Goal: Navigation & Orientation: Find specific page/section

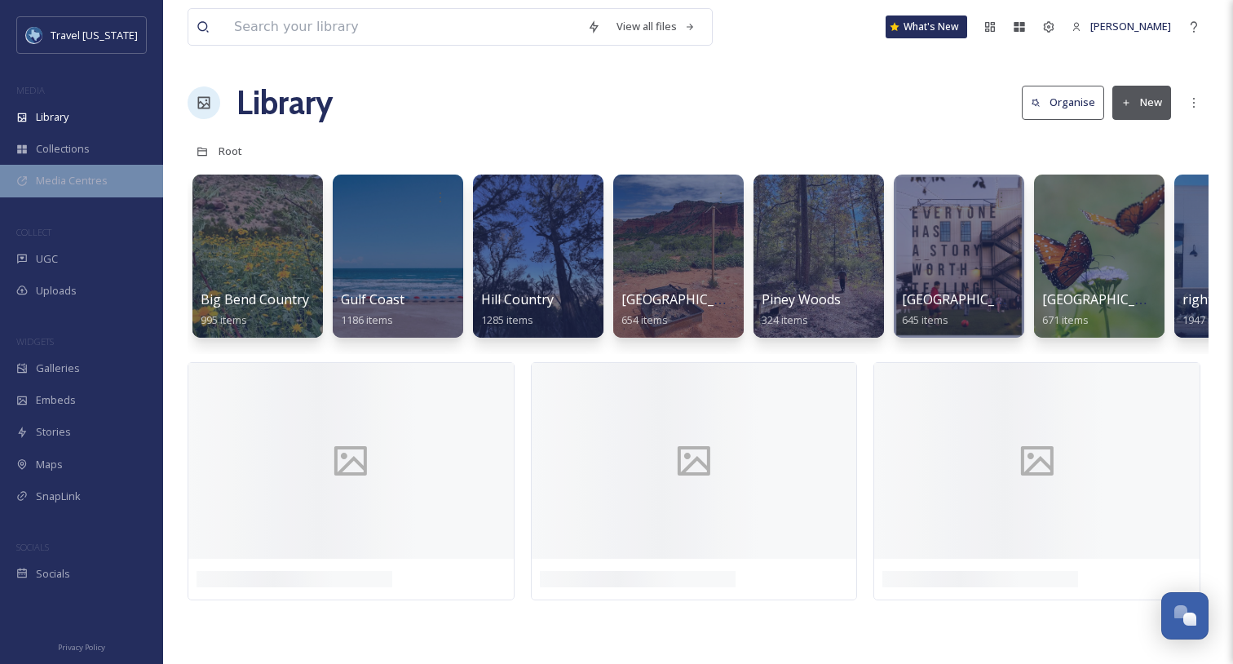
click at [89, 171] on div "Media Centres" at bounding box center [81, 181] width 163 height 32
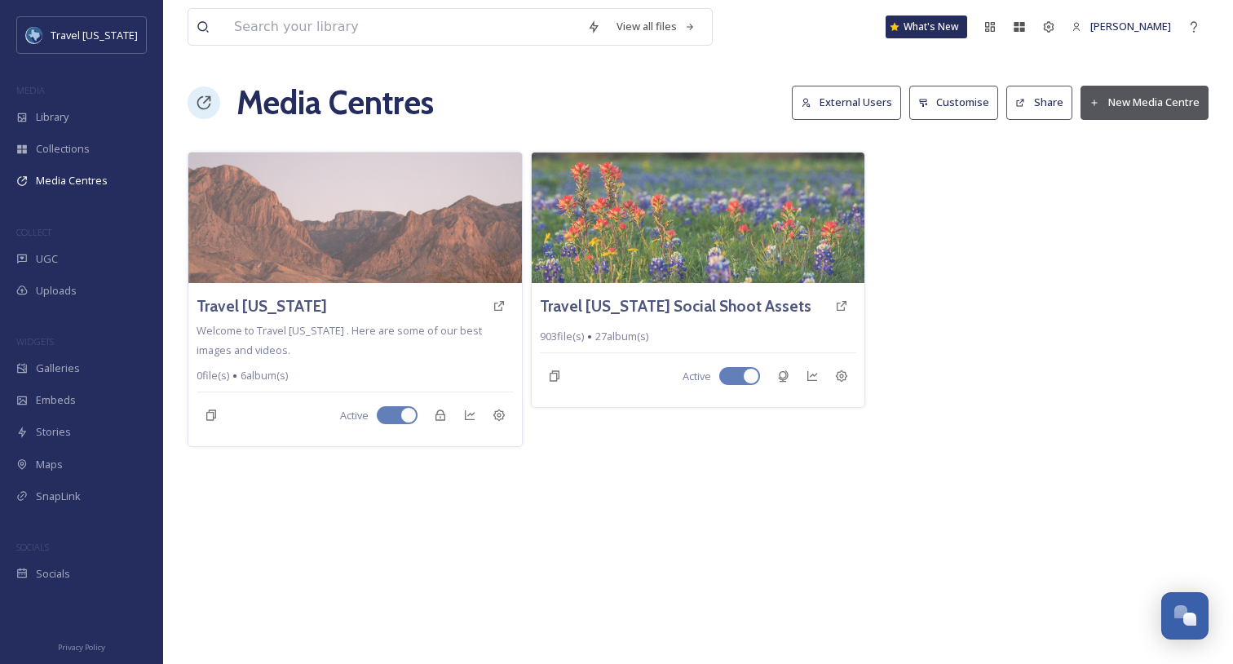
click at [844, 469] on div "View all files What's New [PERSON_NAME] Media Centres External Users Customise …" at bounding box center [698, 332] width 1070 height 664
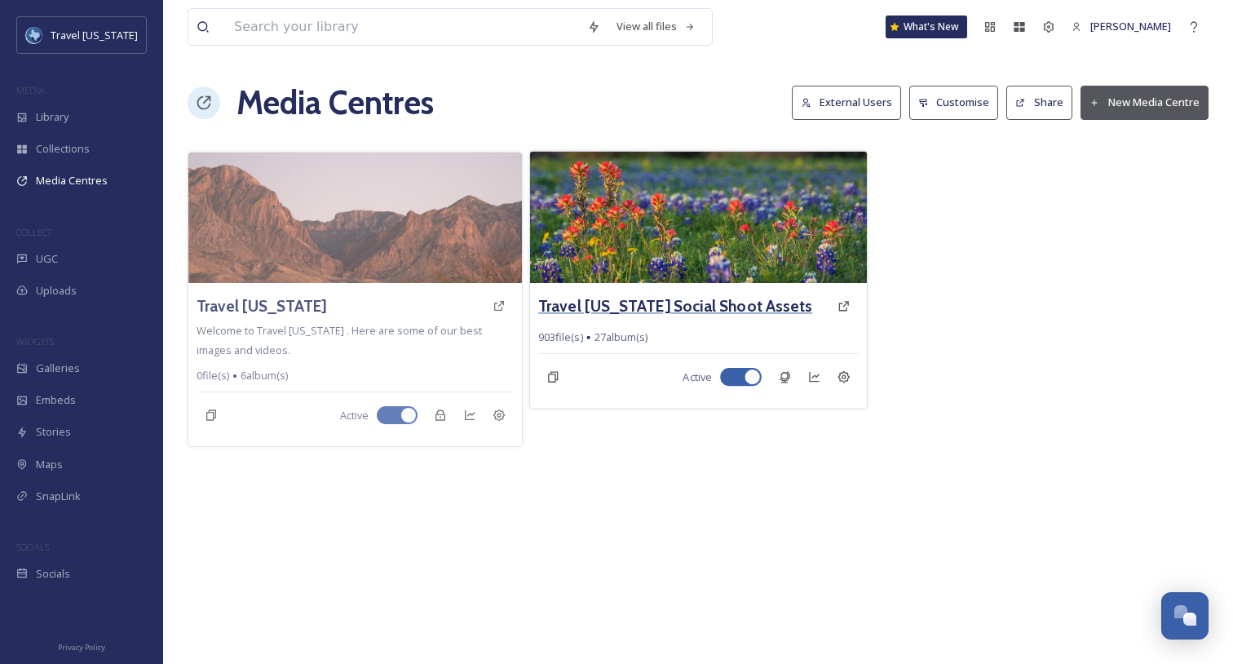
click at [702, 300] on h3 "Travel [US_STATE] Social Shoot Assets" at bounding box center [675, 306] width 274 height 24
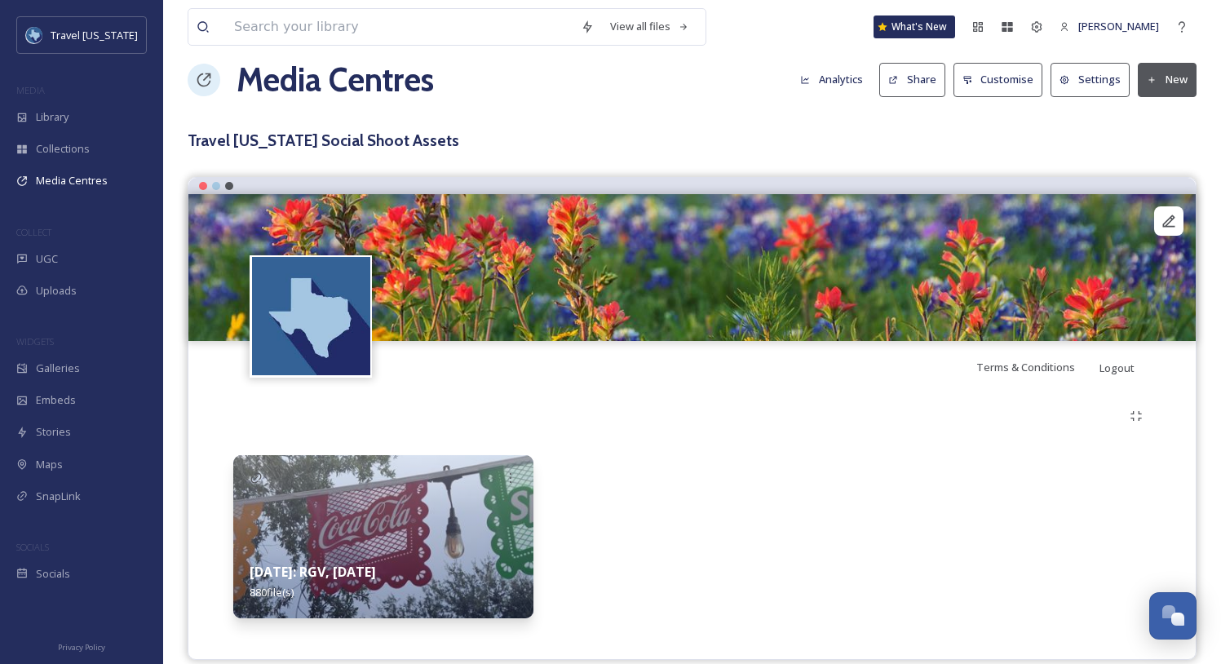
scroll to position [43, 0]
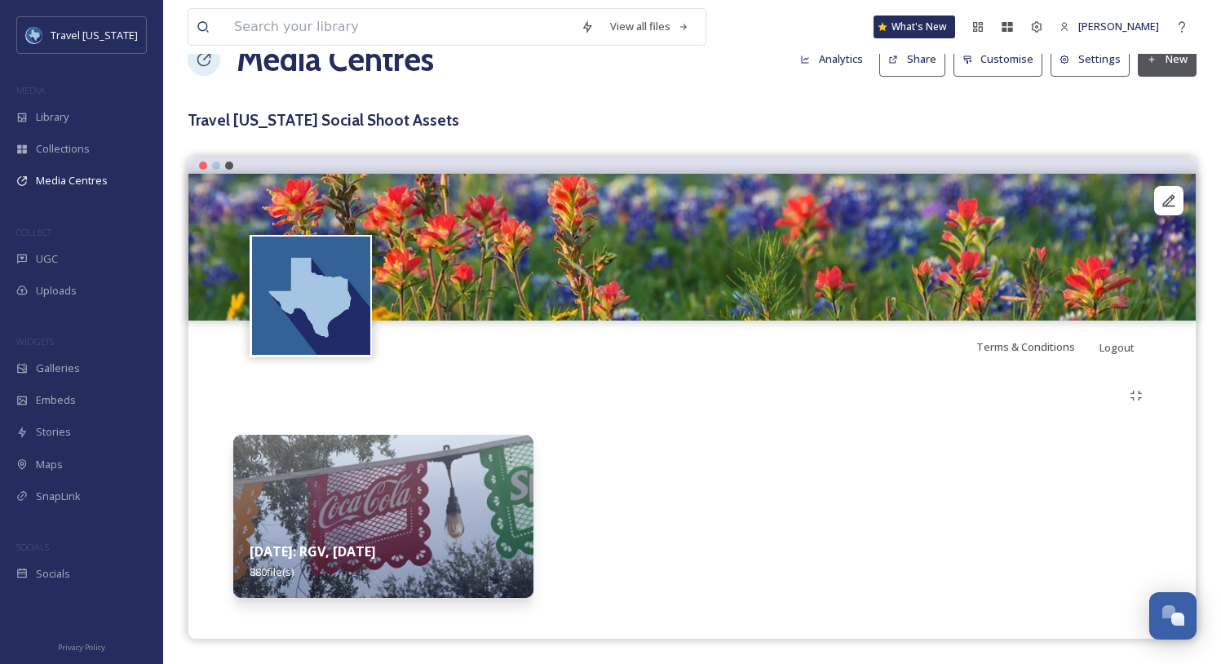
click at [394, 492] on img at bounding box center [383, 516] width 300 height 163
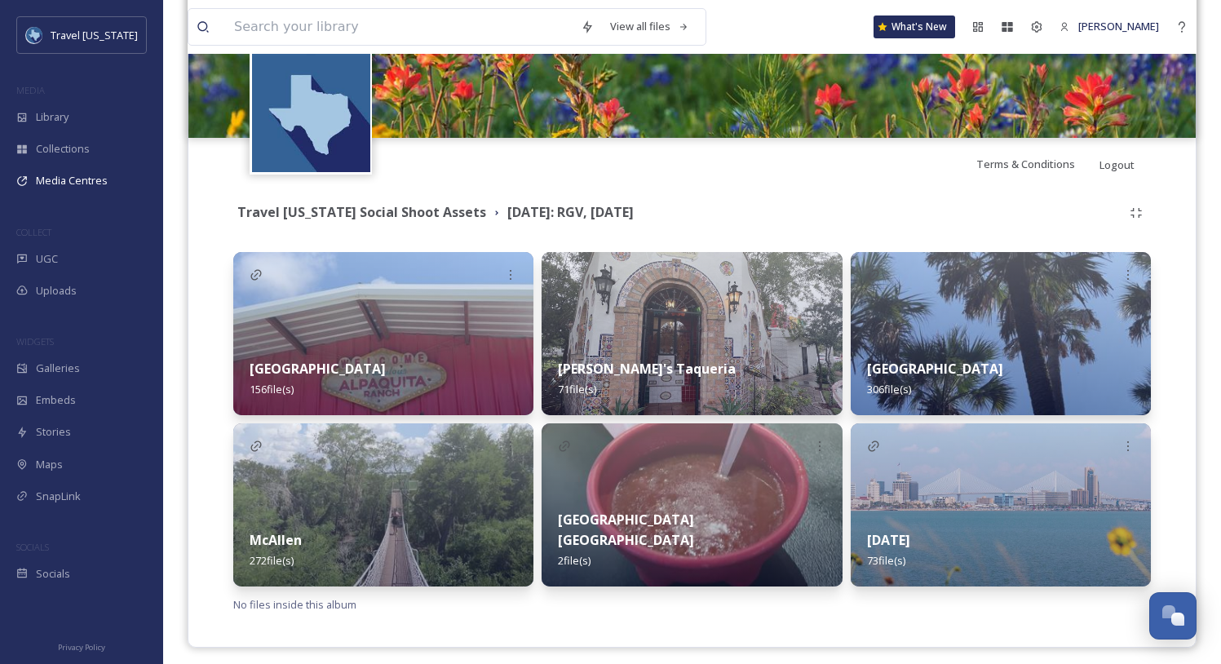
scroll to position [234, 0]
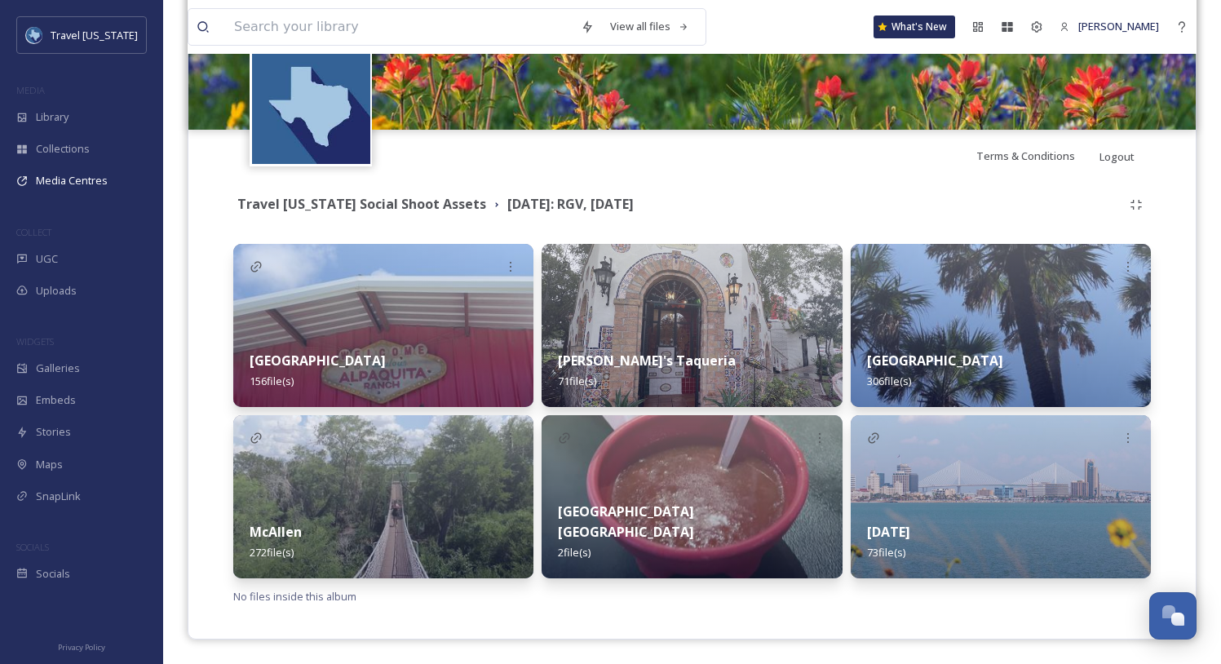
click at [966, 491] on img at bounding box center [1001, 496] width 300 height 163
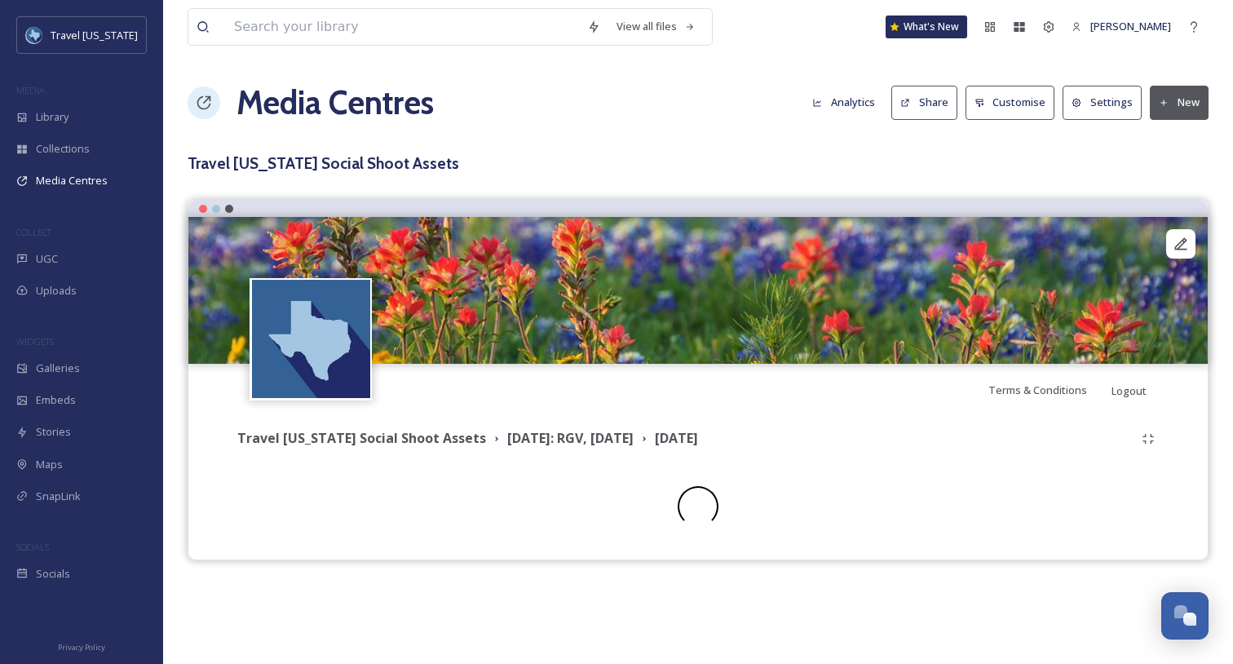
click at [558, 427] on div "Travel [US_STATE] Social Shoot Assets [DATE]: RGV, [DATE][PERSON_NAME][DATE][PE…" at bounding box center [698, 438] width 930 height 29
click at [560, 436] on strong "[DATE]: RGV, [DATE]" at bounding box center [570, 438] width 126 height 18
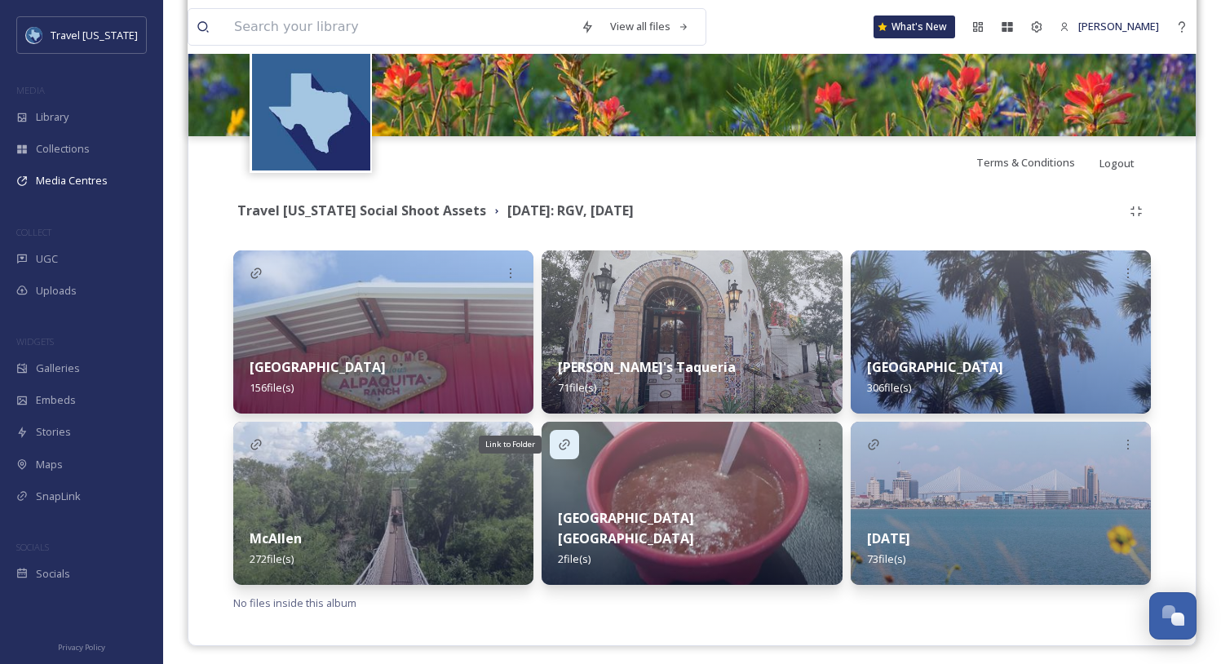
scroll to position [234, 0]
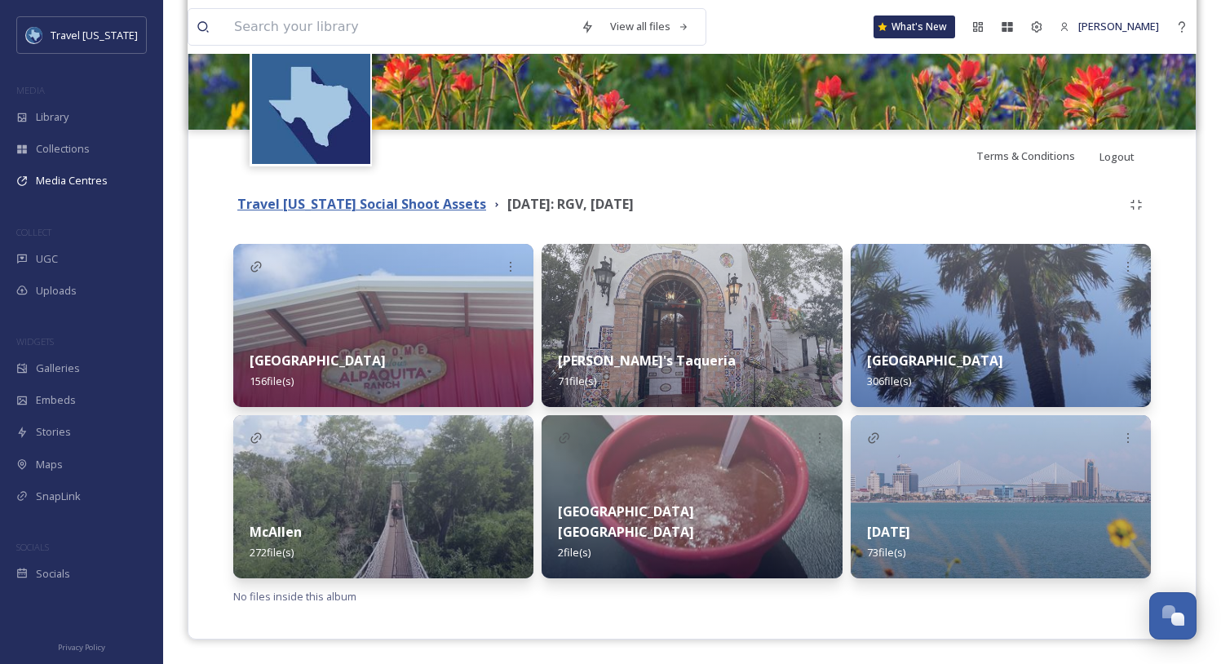
click at [401, 206] on strong "Travel [US_STATE] Social Shoot Assets" at bounding box center [361, 204] width 249 height 18
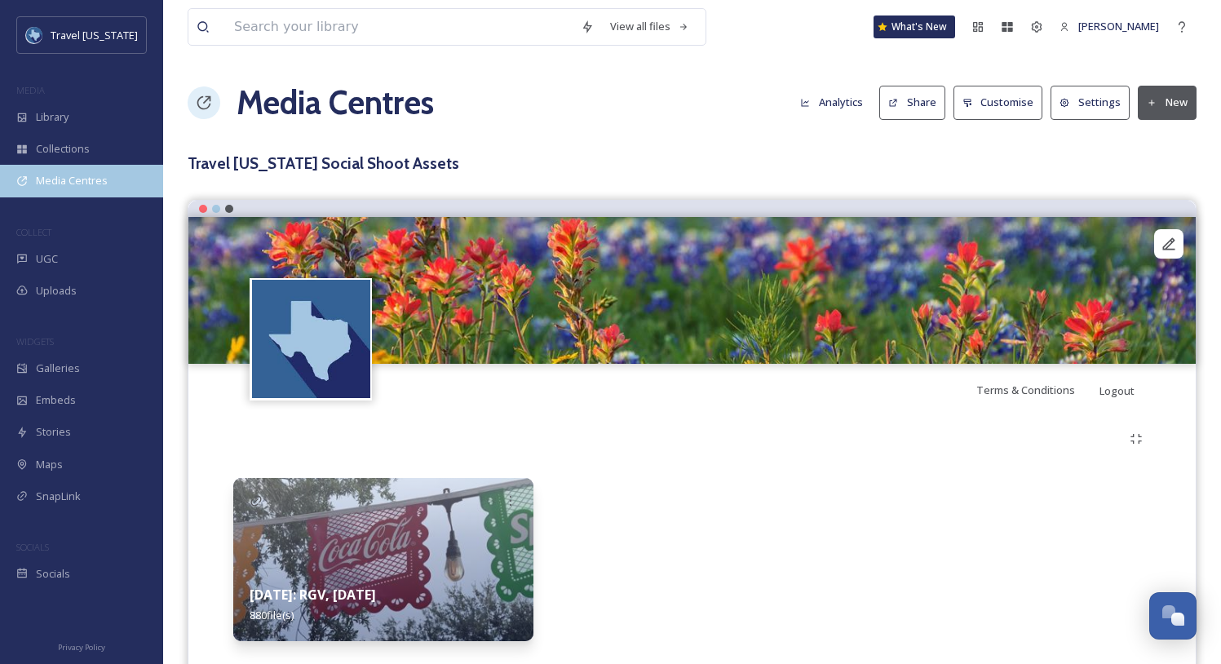
click at [82, 182] on span "Media Centres" at bounding box center [72, 180] width 72 height 15
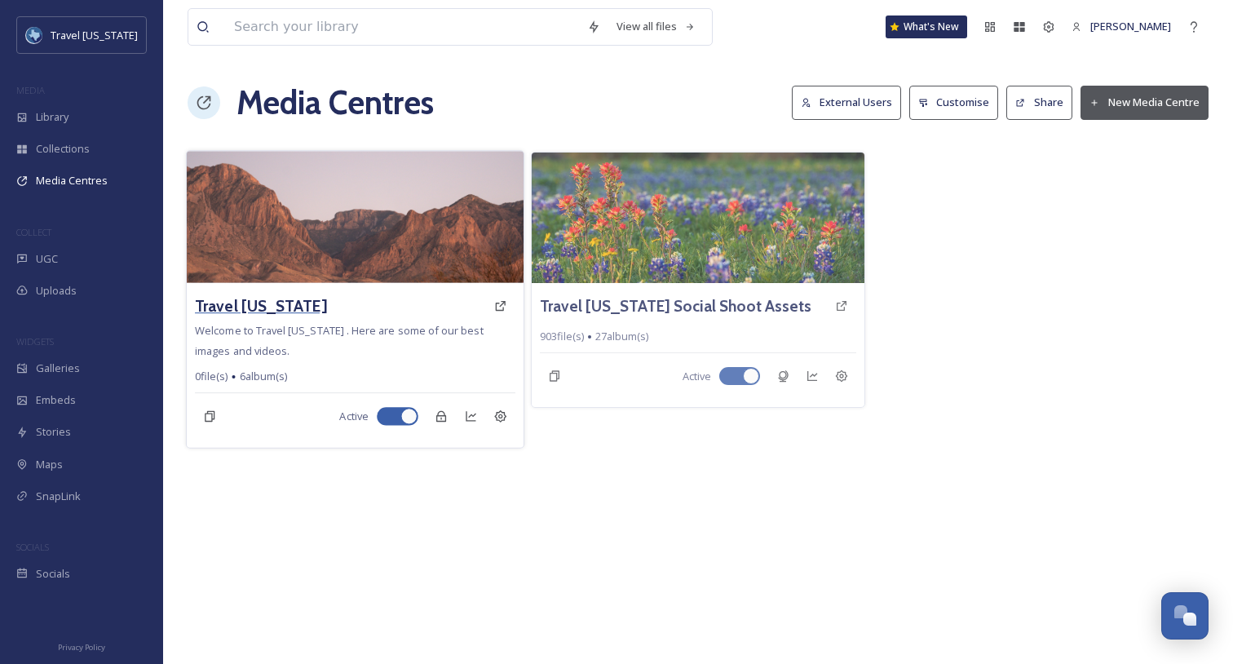
click at [250, 299] on h3 "Travel [US_STATE]" at bounding box center [261, 306] width 132 height 24
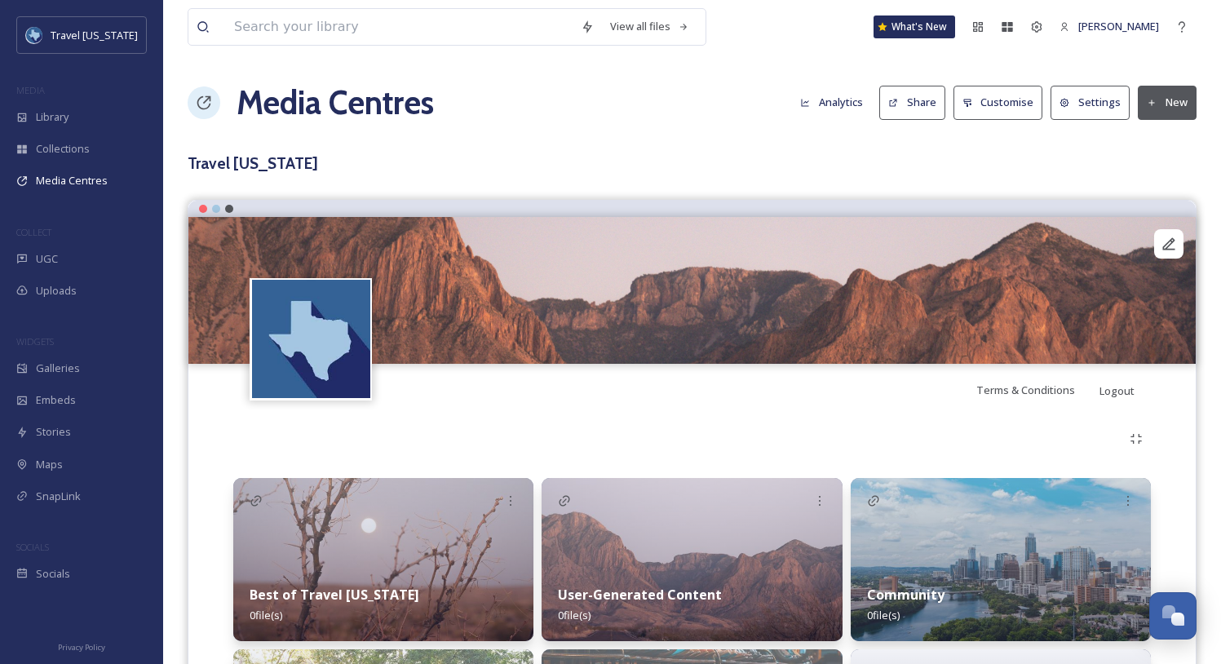
scroll to position [3, 0]
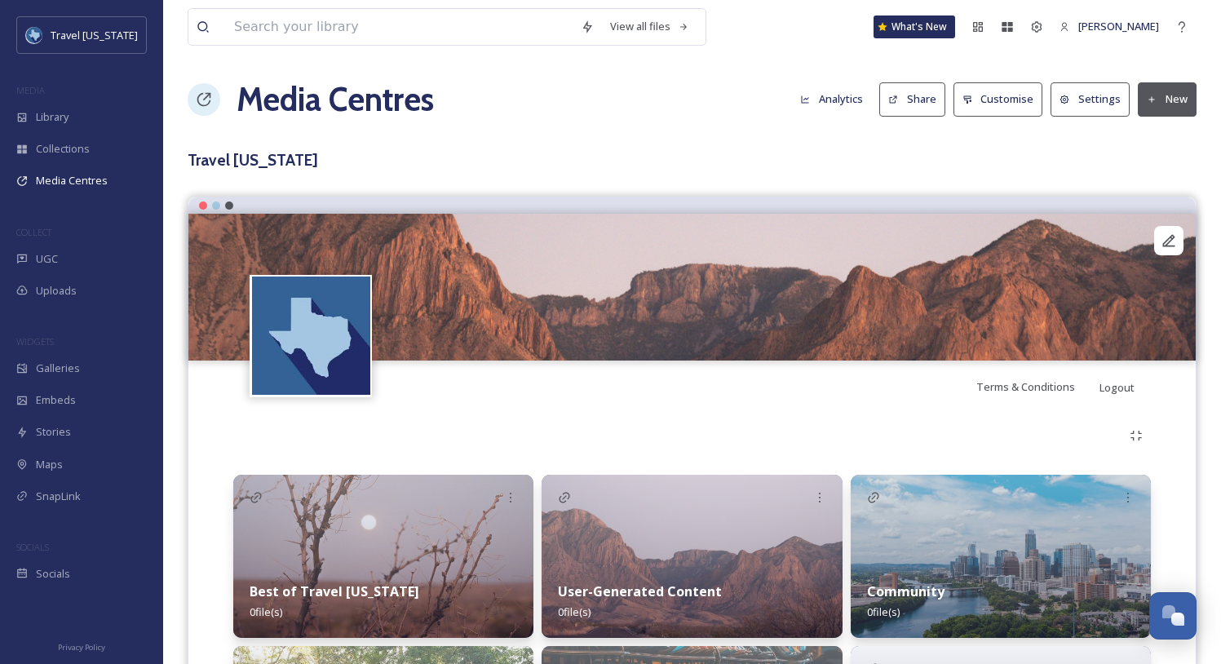
click at [899, 104] on icon at bounding box center [893, 100] width 11 height 11
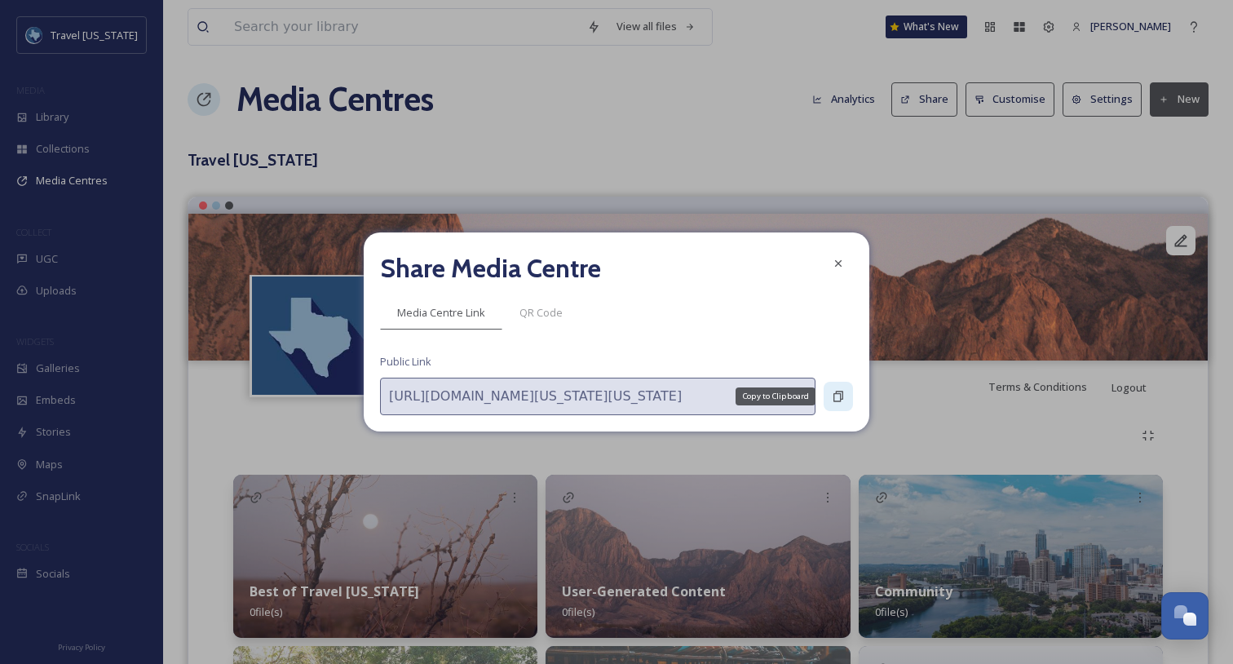
click at [835, 396] on icon at bounding box center [838, 396] width 13 height 13
click at [841, 267] on icon at bounding box center [838, 263] width 13 height 13
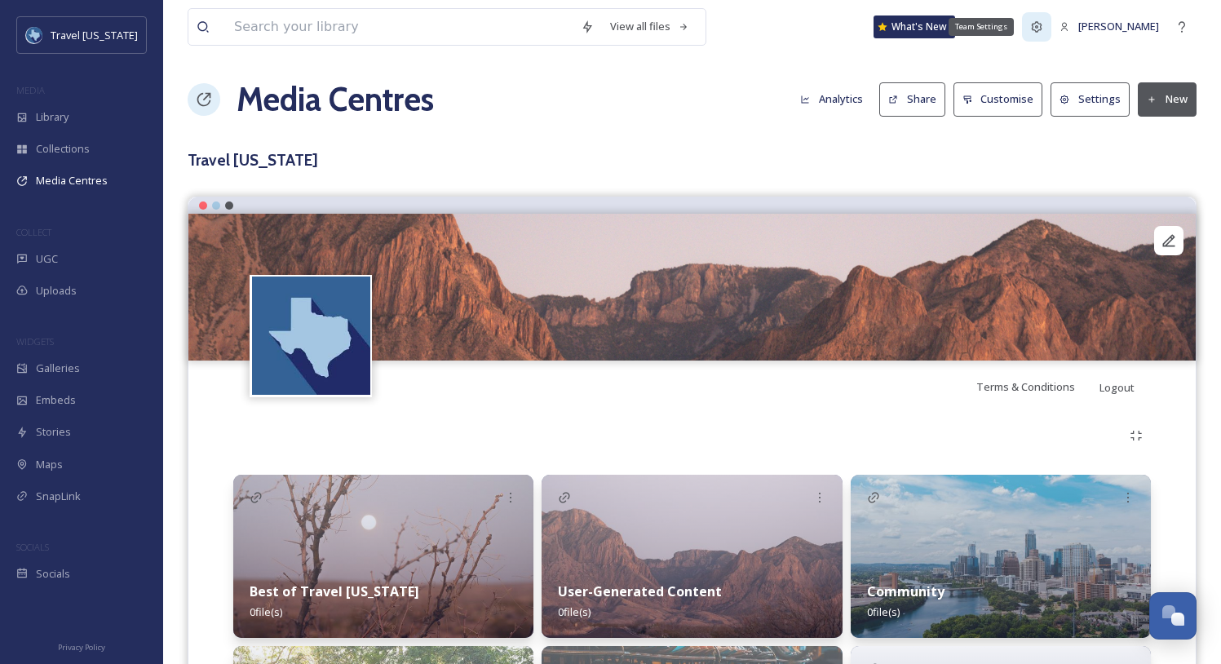
click at [1043, 28] on icon at bounding box center [1036, 26] width 13 height 13
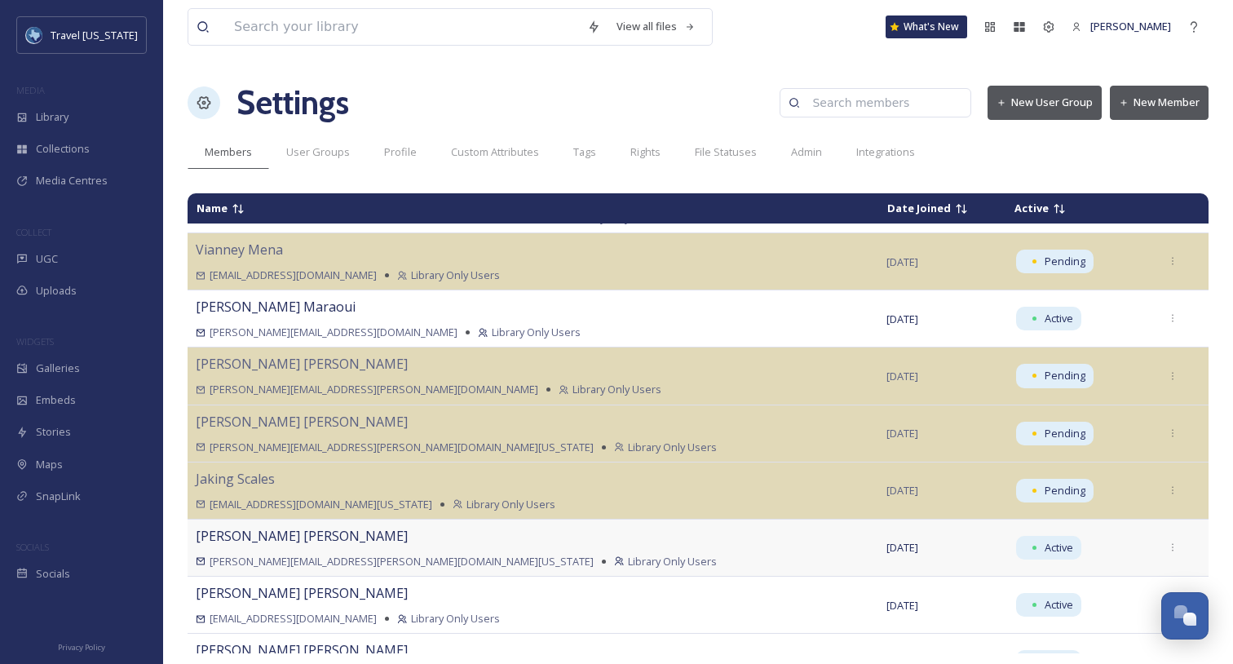
scroll to position [1190, 0]
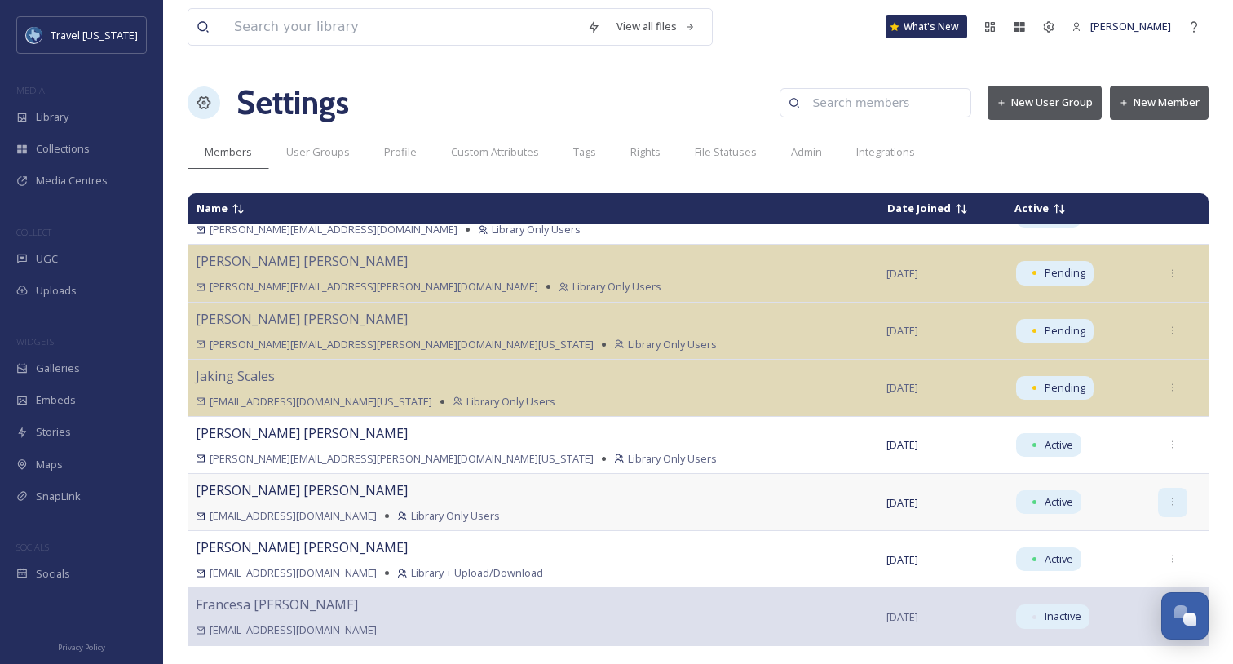
click at [1168, 502] on icon at bounding box center [1173, 502] width 11 height 11
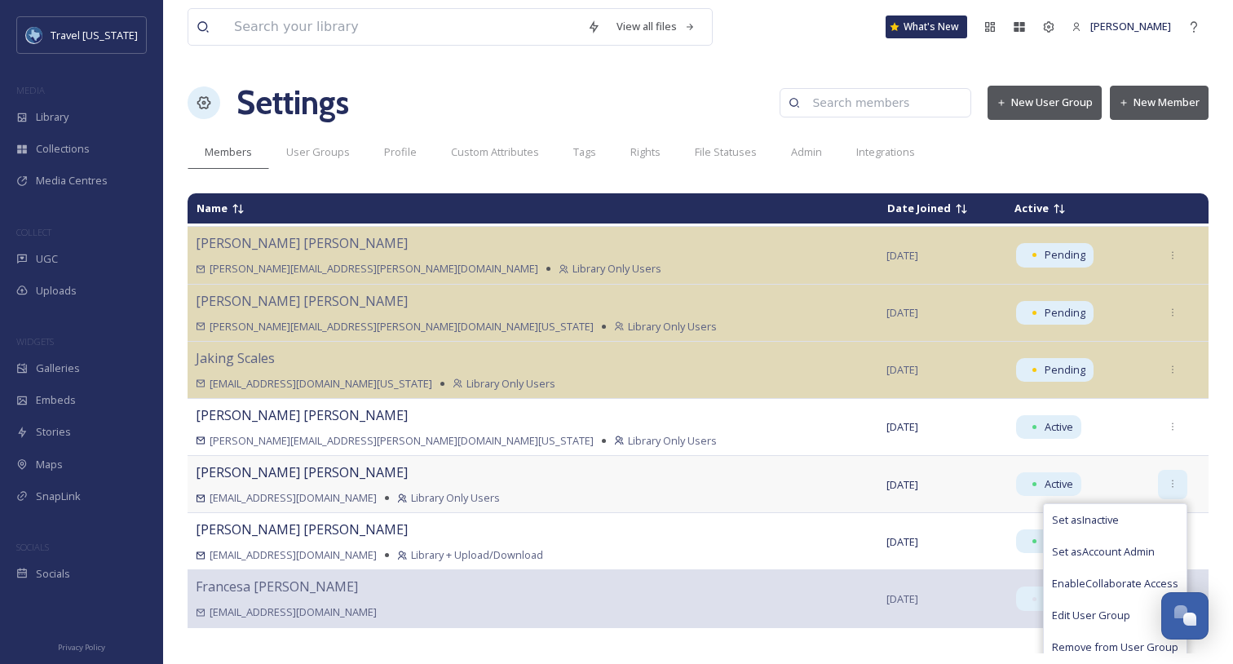
scroll to position [1219, 0]
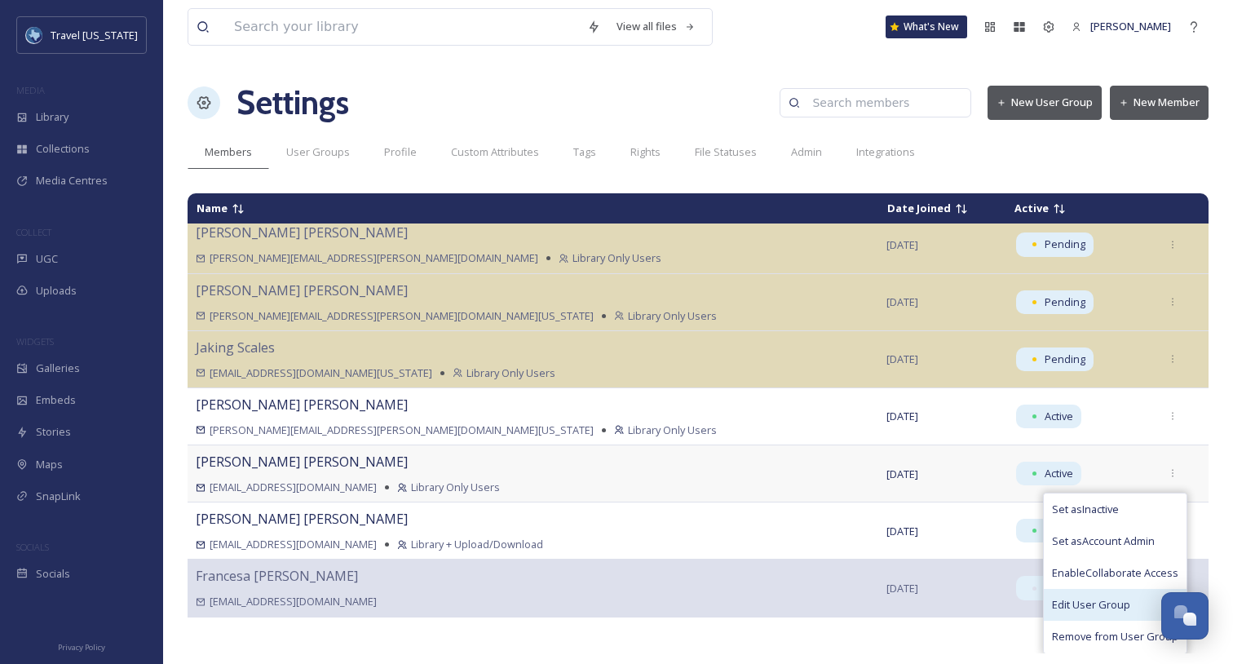
click at [1099, 610] on span "Edit User Group" at bounding box center [1091, 604] width 78 height 15
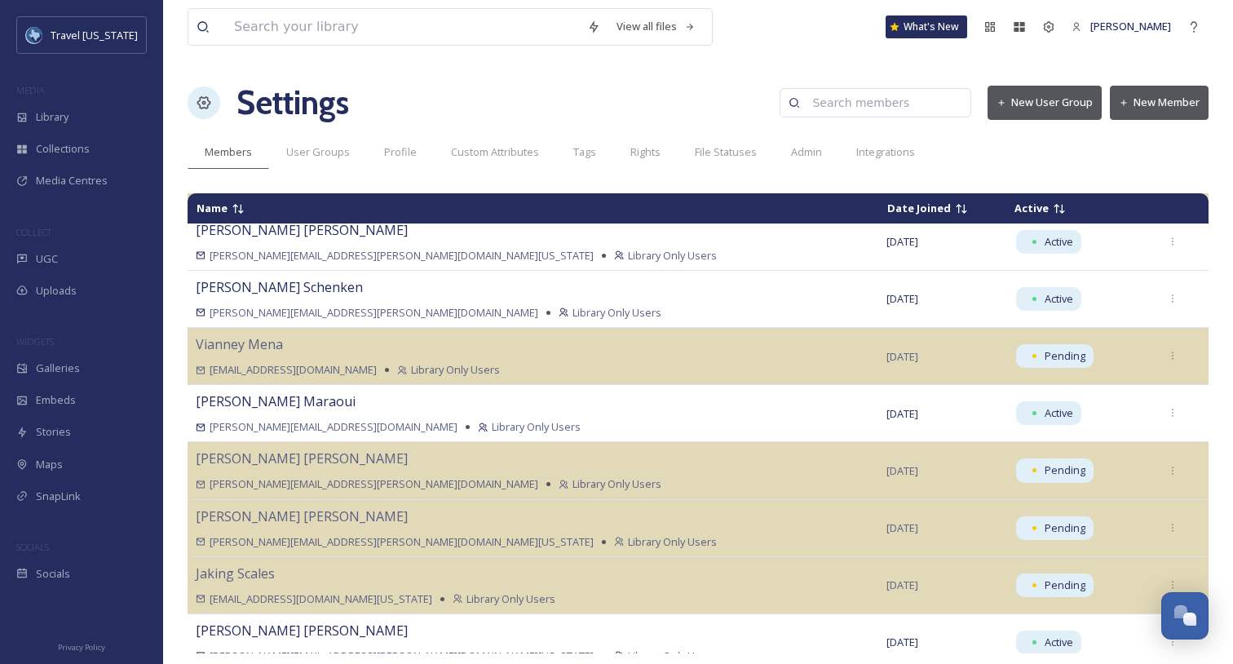
scroll to position [1190, 0]
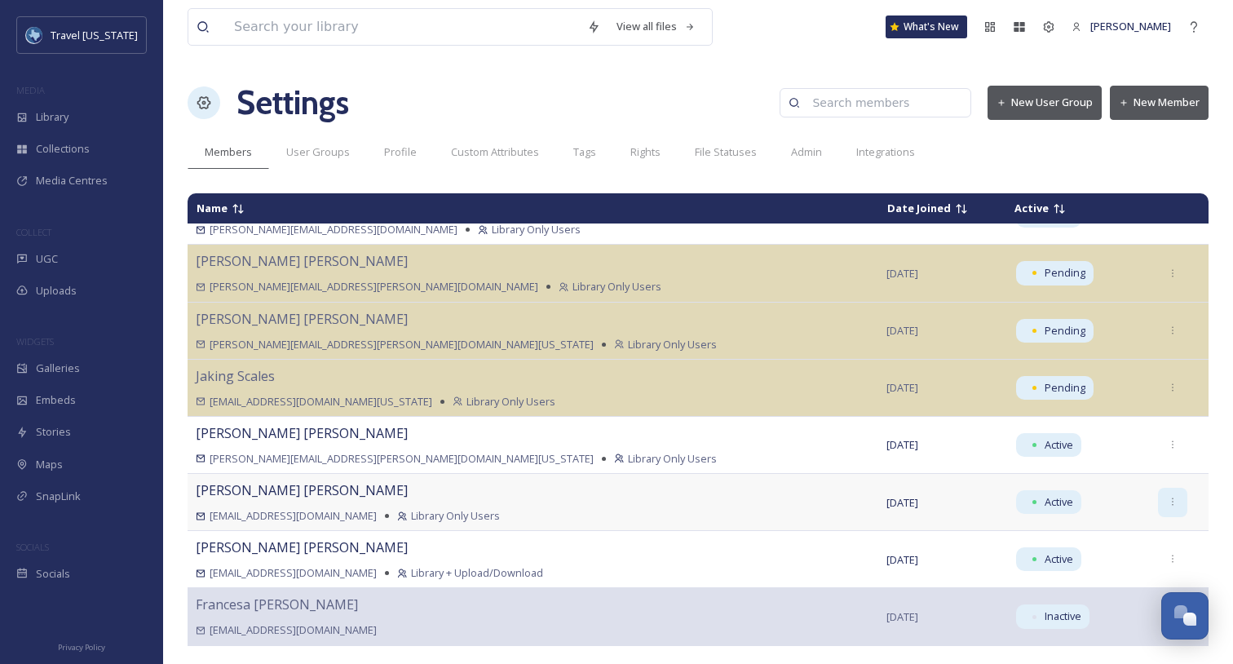
click at [1168, 503] on icon at bounding box center [1173, 502] width 11 height 11
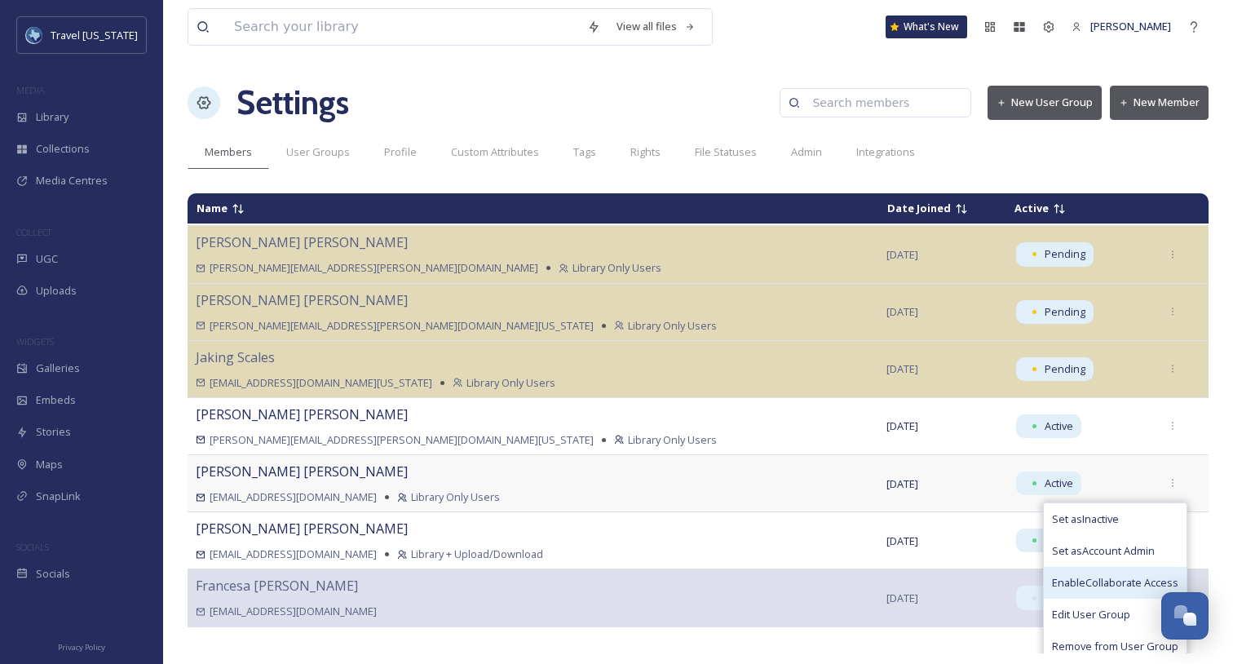
scroll to position [1219, 0]
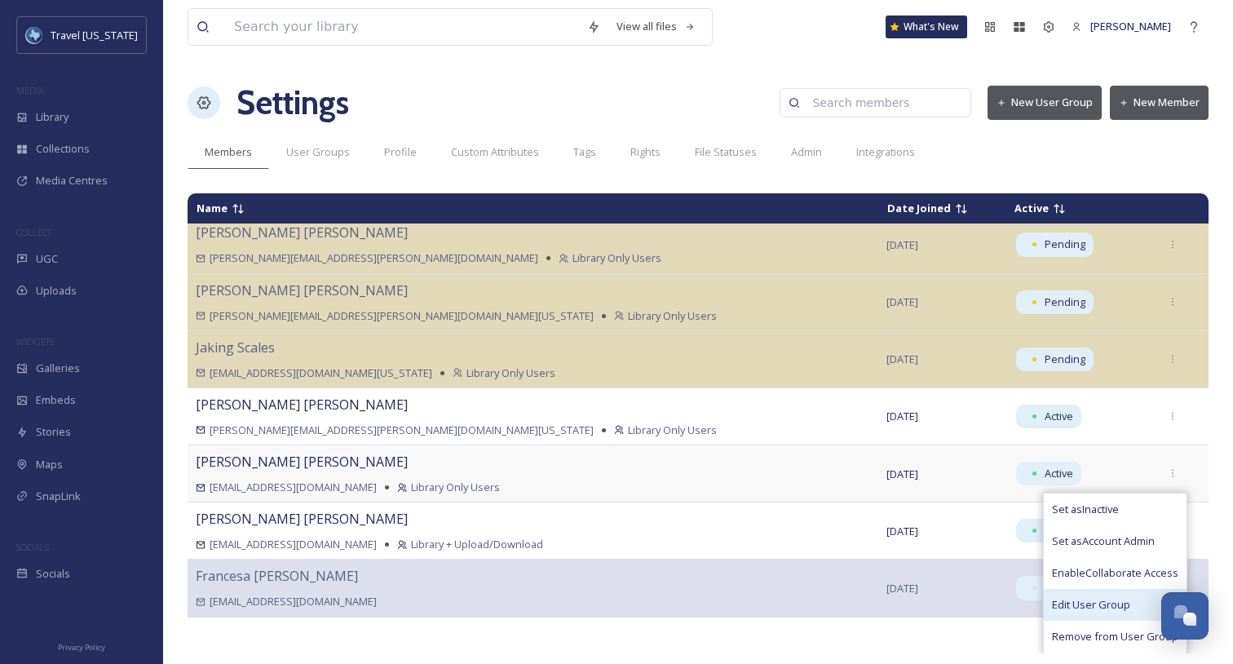
click at [1091, 614] on div "Edit User Group" at bounding box center [1115, 605] width 143 height 32
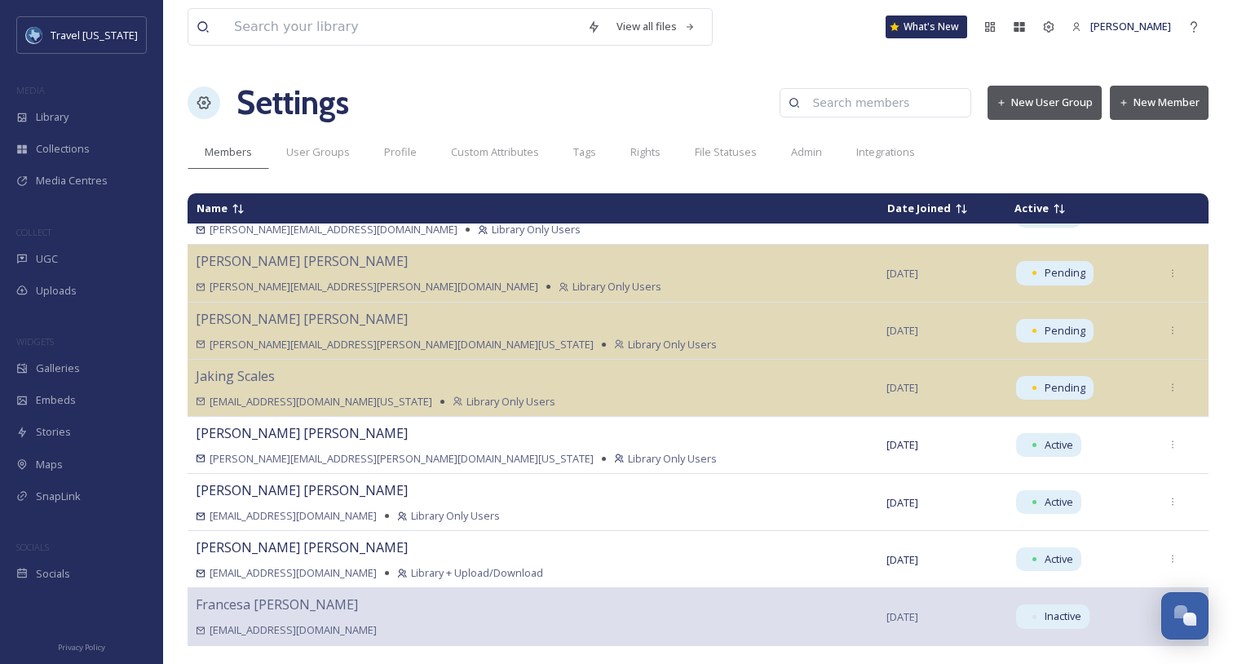
click at [679, 98] on div "Settings New User Group New Member" at bounding box center [698, 102] width 1021 height 49
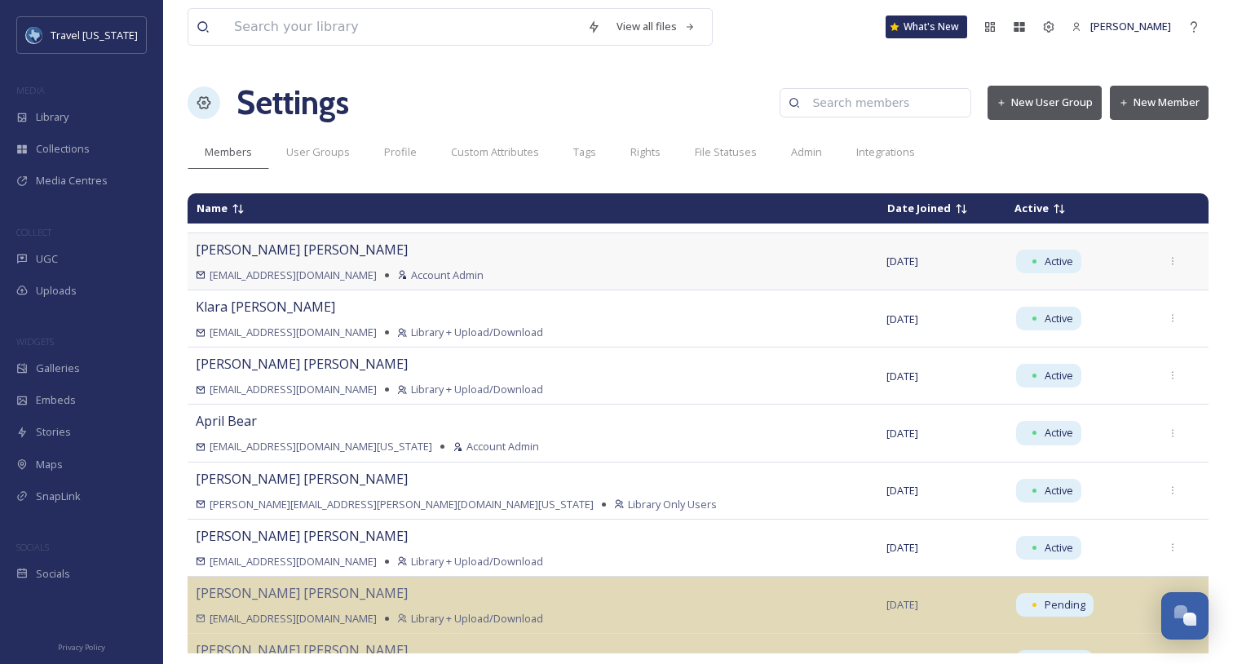
scroll to position [0, 0]
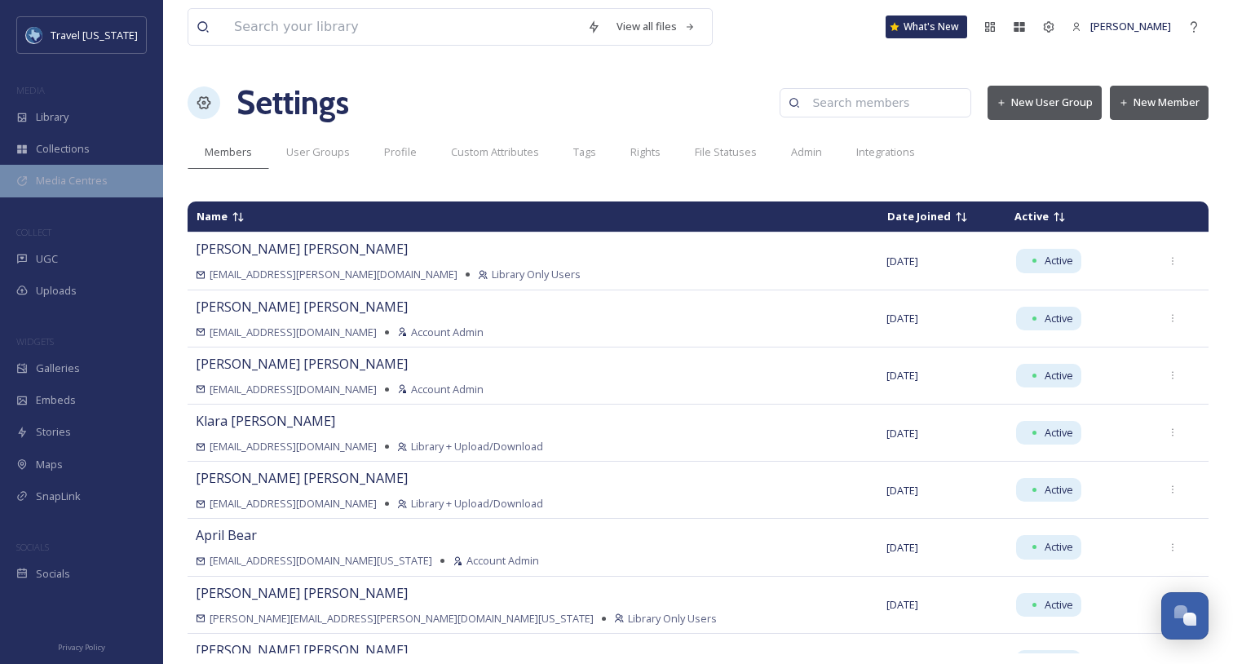
click at [100, 189] on div "Media Centres" at bounding box center [81, 181] width 163 height 32
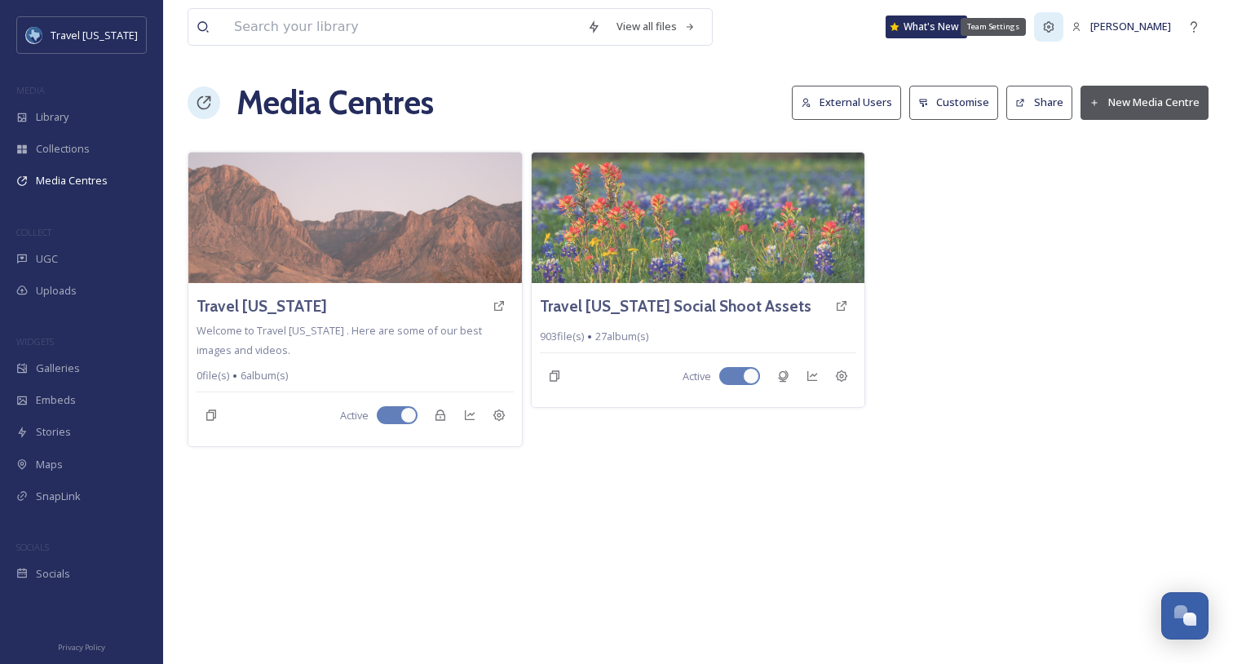
click at [1056, 31] on icon at bounding box center [1048, 26] width 13 height 13
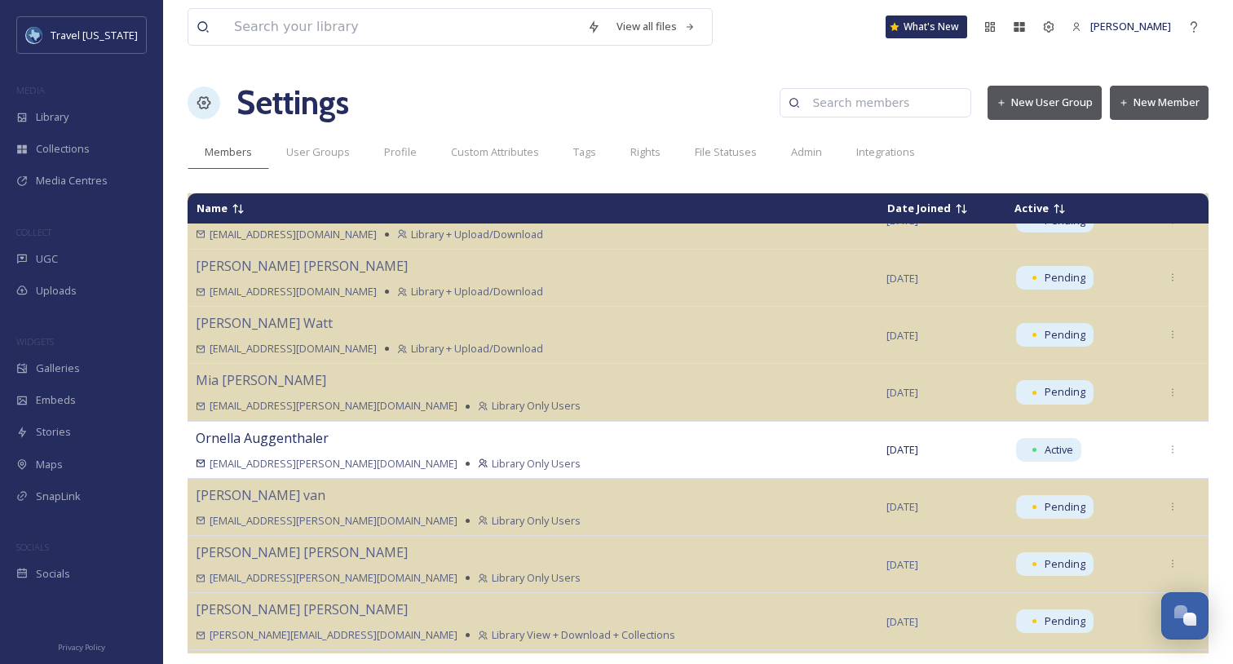
scroll to position [1190, 0]
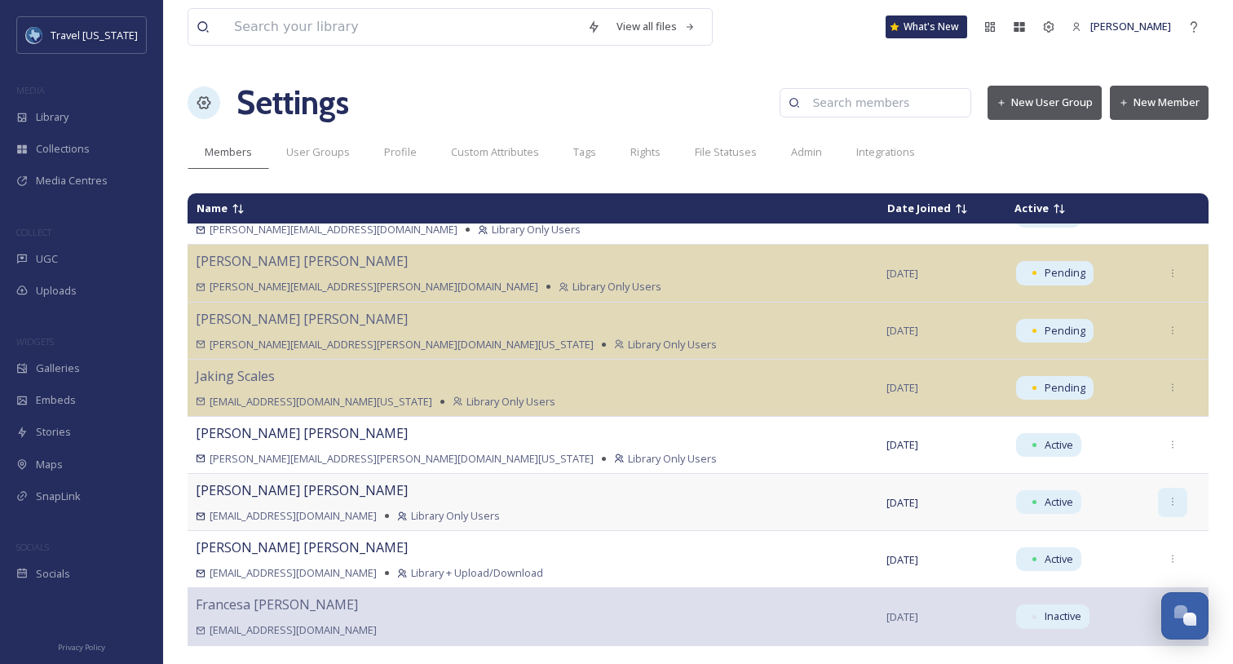
click at [1172, 505] on icon at bounding box center [1173, 502] width 2 height 8
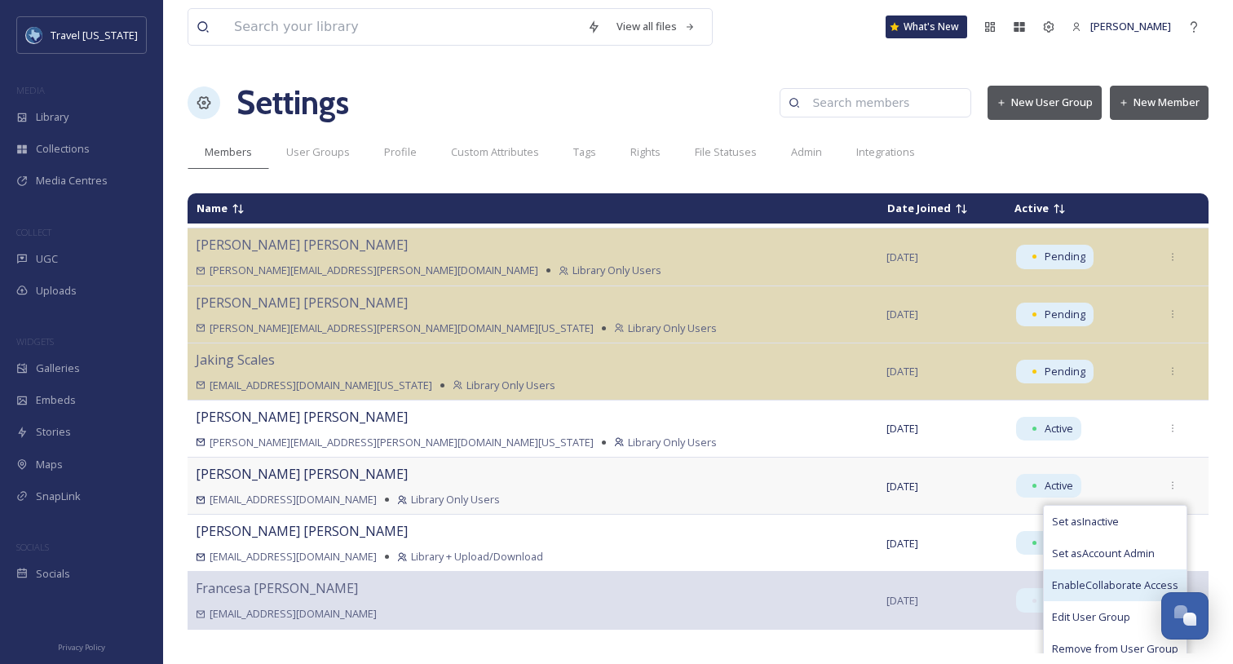
scroll to position [1219, 0]
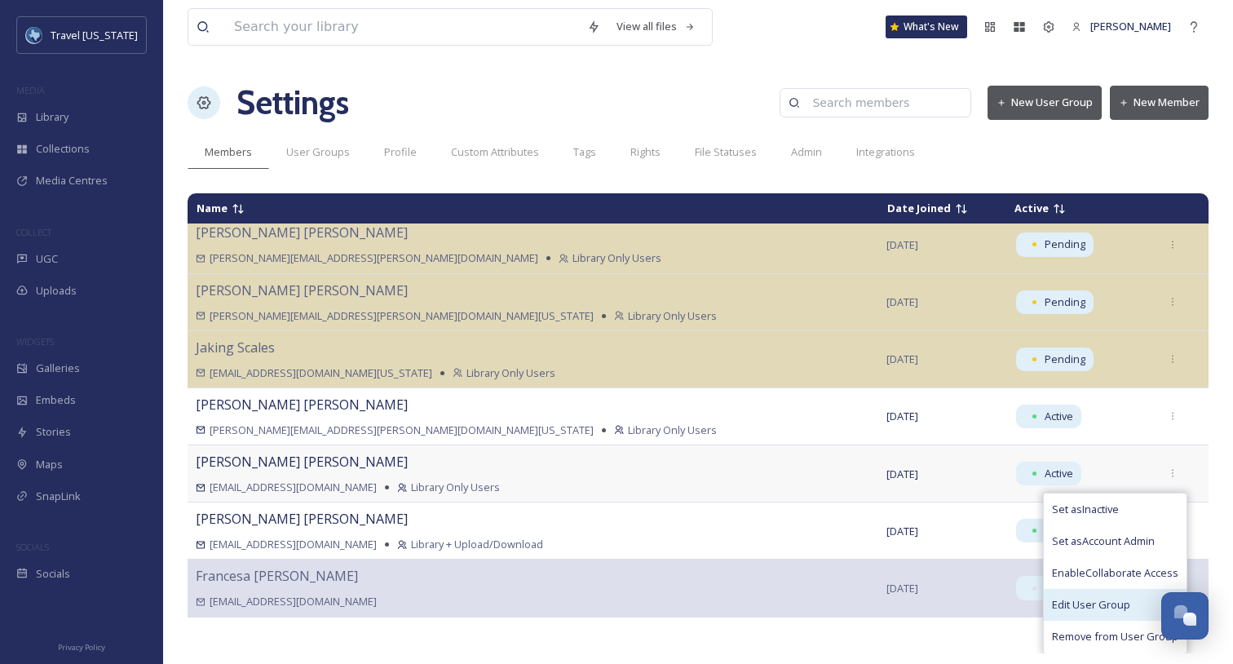
click at [1102, 602] on div "Edit User Group" at bounding box center [1115, 605] width 143 height 32
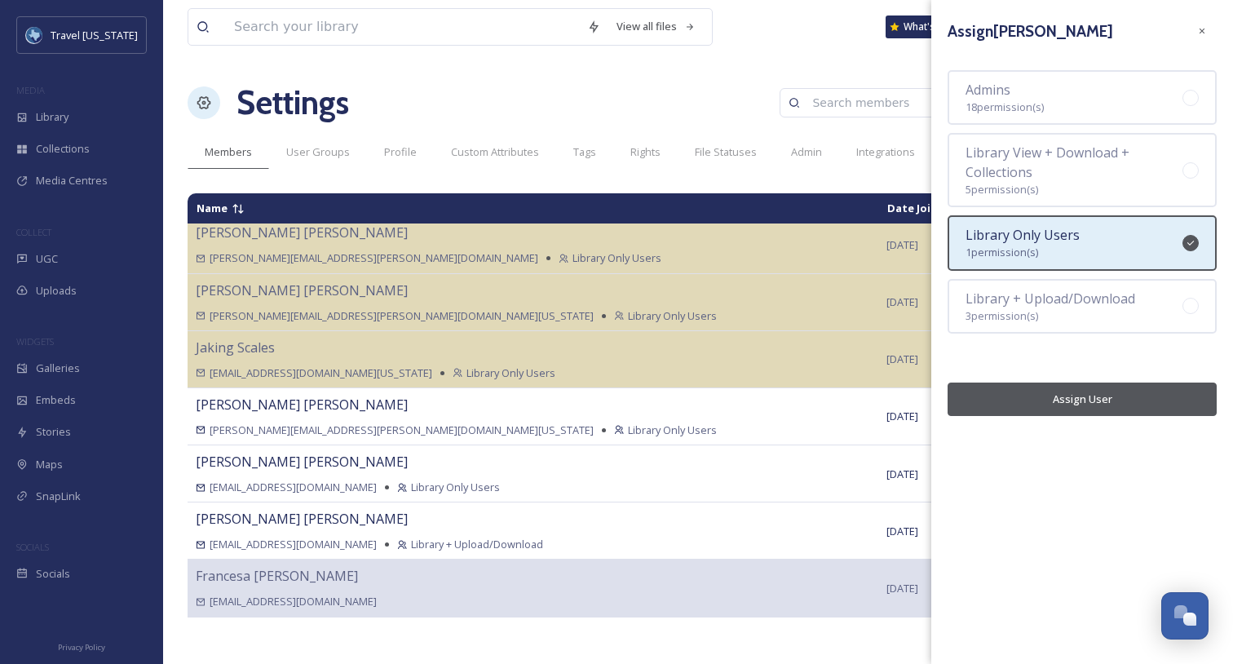
click at [489, 69] on div "View all files What's New [PERSON_NAME] Settings New User Group New Member Memb…" at bounding box center [698, 332] width 1070 height 664
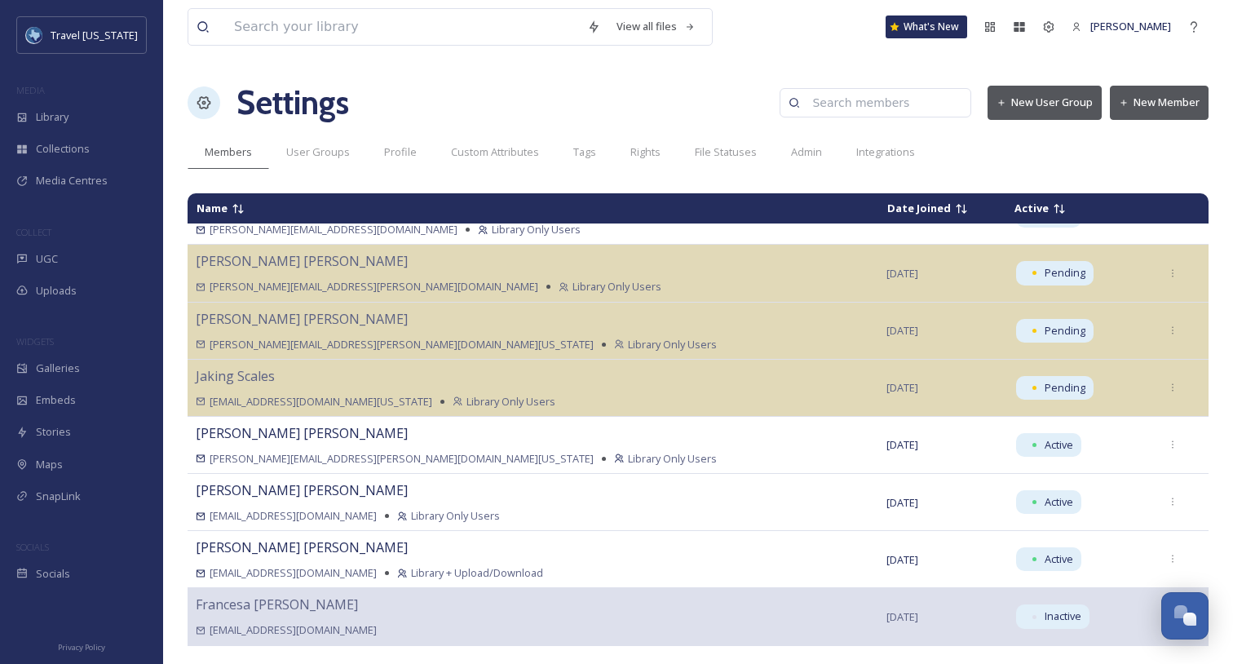
click at [215, 99] on div at bounding box center [204, 102] width 33 height 33
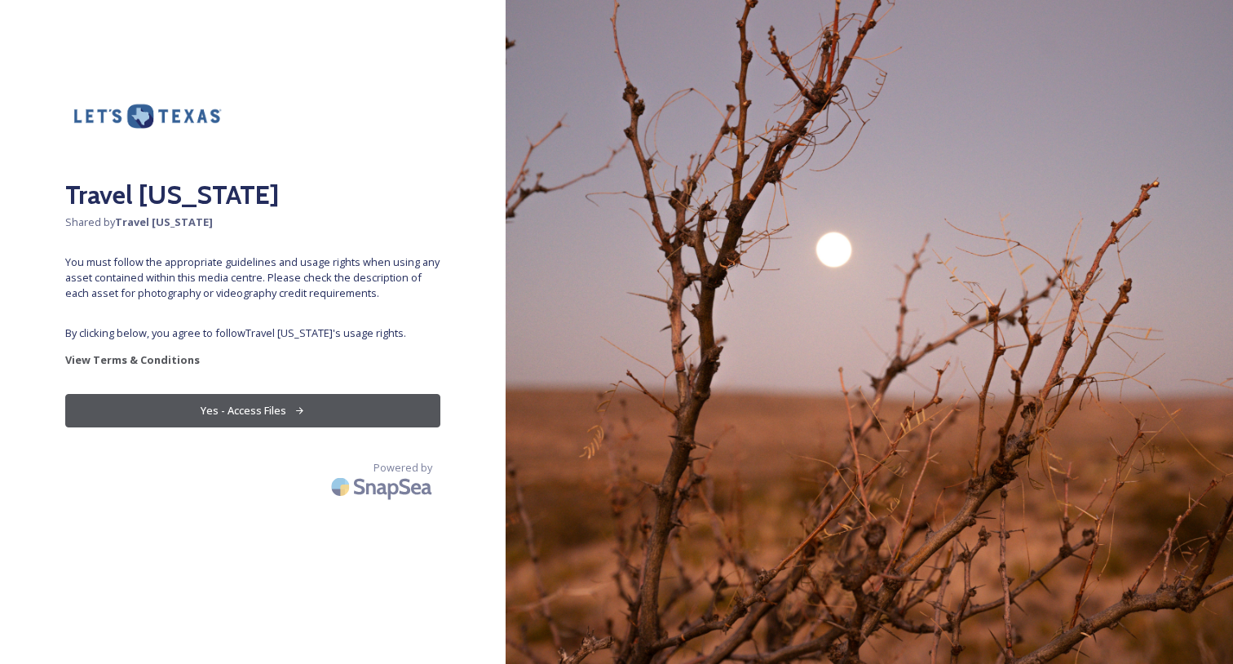
click at [254, 401] on button "Yes - Access Files" at bounding box center [252, 410] width 375 height 33
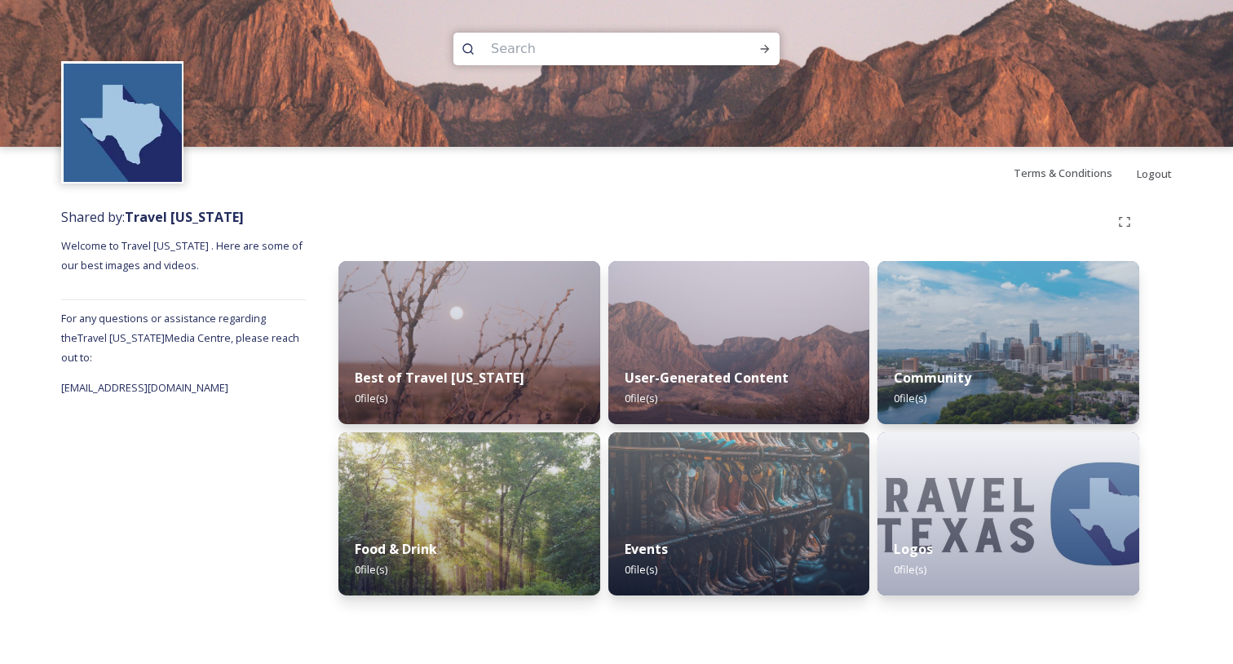
click at [177, 337] on span "For any questions or assistance regarding the Travel Texas Media Centre, please…" at bounding box center [180, 338] width 238 height 54
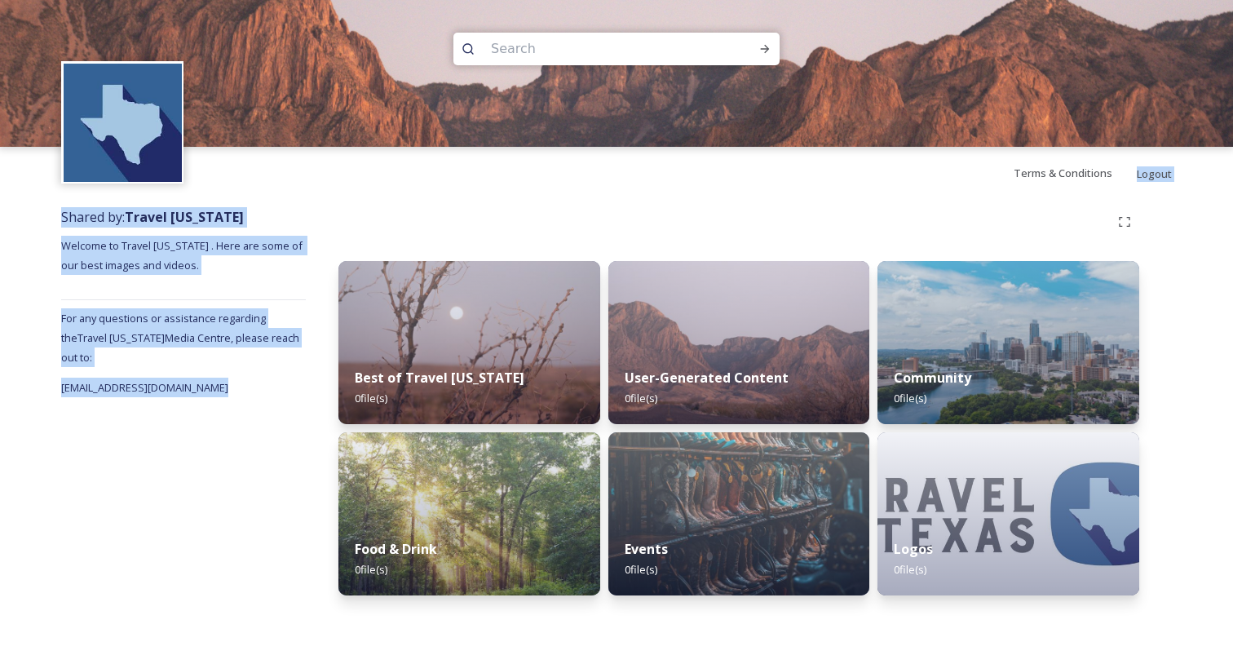
drag, startPoint x: 587, startPoint y: 207, endPoint x: 659, endPoint y: 222, distance: 73.3
click at [658, 222] on div "Terms & Conditions Logout Shared by: Travel Texas Welcome to Travel Texas . Her…" at bounding box center [616, 332] width 1233 height 664
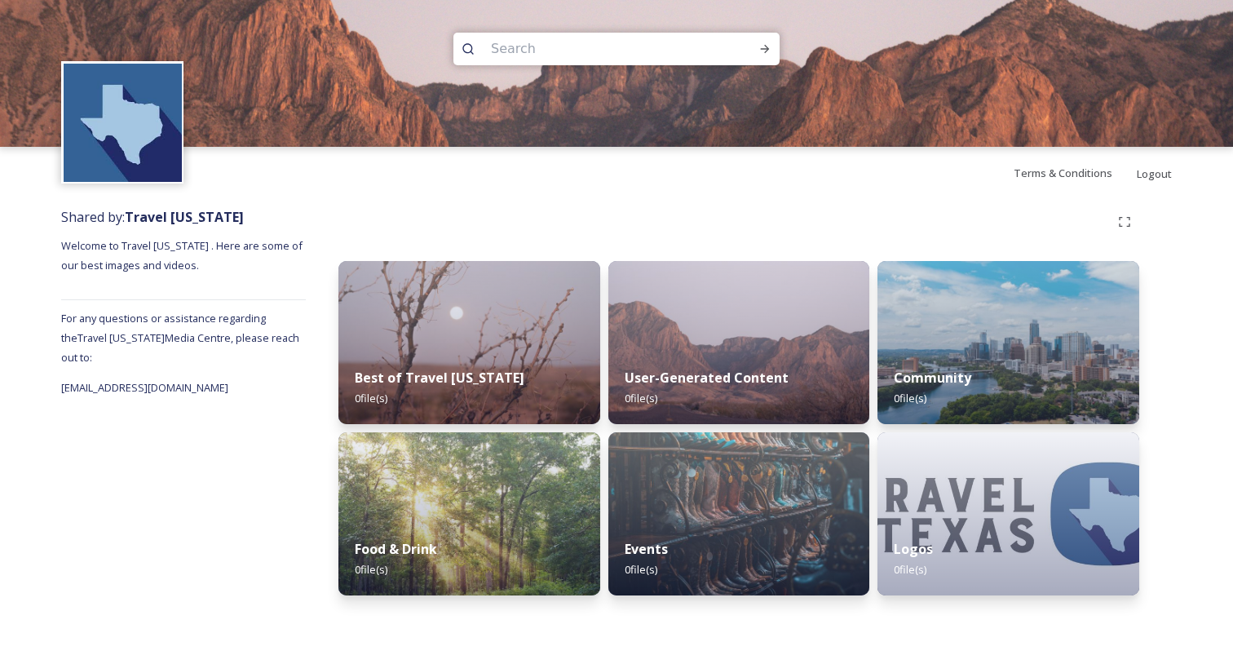
drag, startPoint x: 659, startPoint y: 222, endPoint x: 853, endPoint y: 12, distance: 285.7
click at [662, 220] on div at bounding box center [739, 221] width 801 height 29
click at [974, 511] on img at bounding box center [1008, 514] width 267 height 166
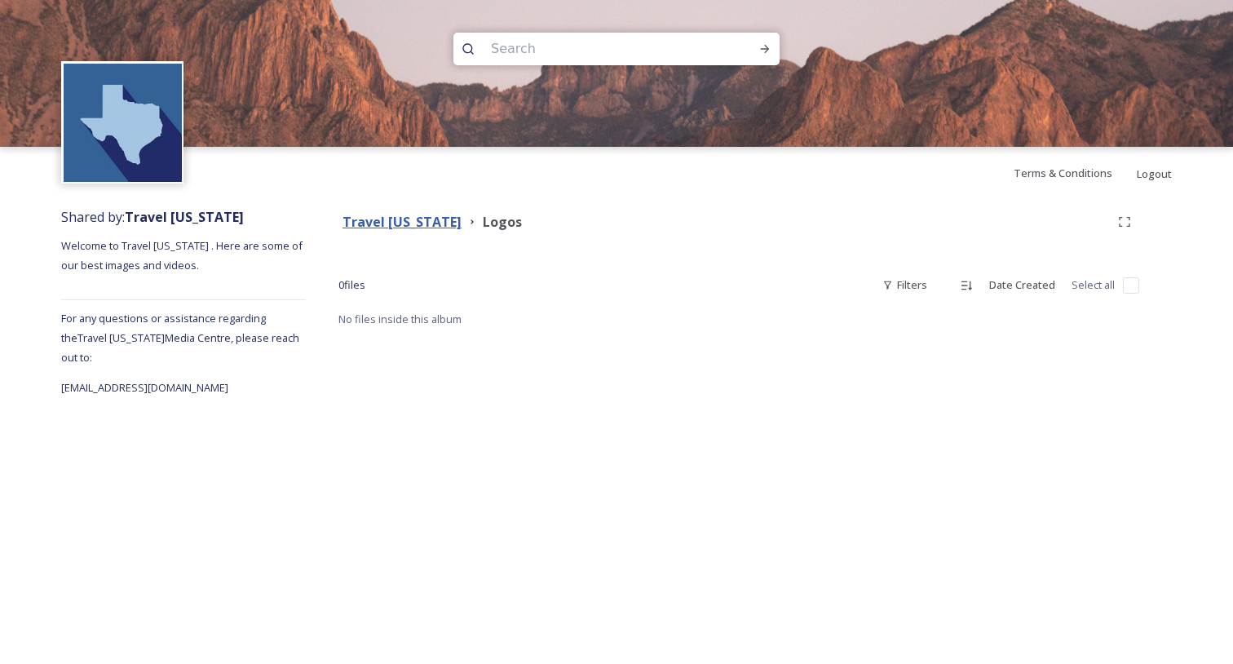
click at [412, 224] on strong "Travel [US_STATE]" at bounding box center [402, 222] width 119 height 18
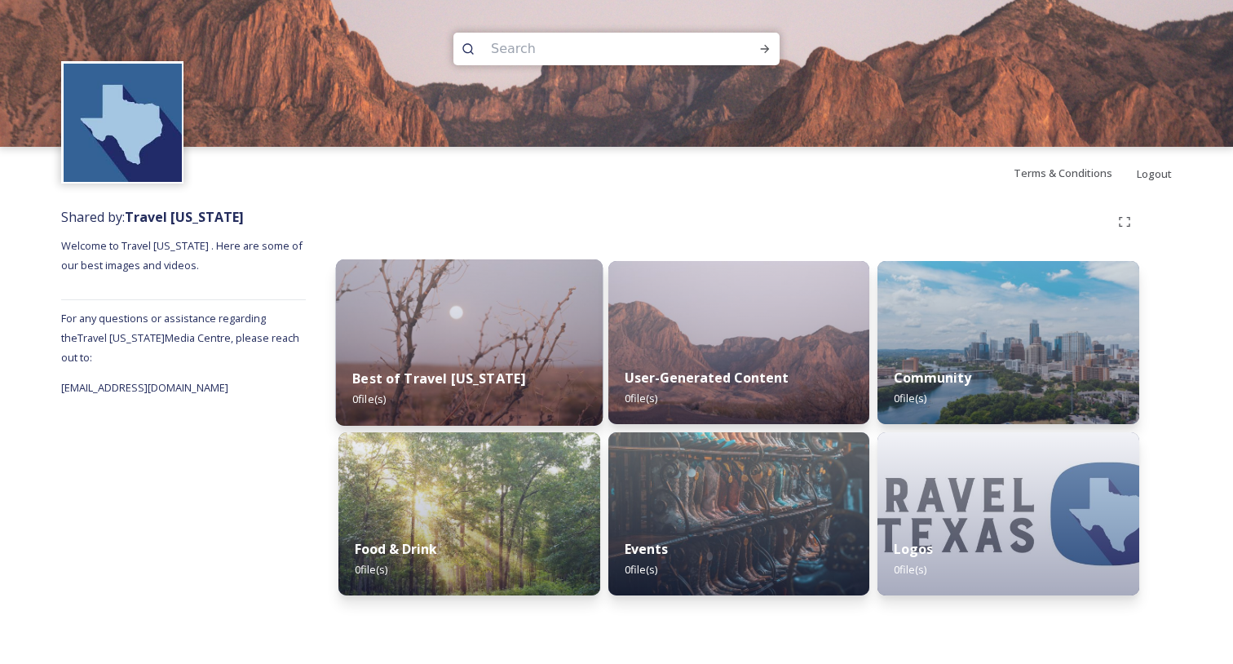
click at [534, 347] on img at bounding box center [469, 342] width 267 height 166
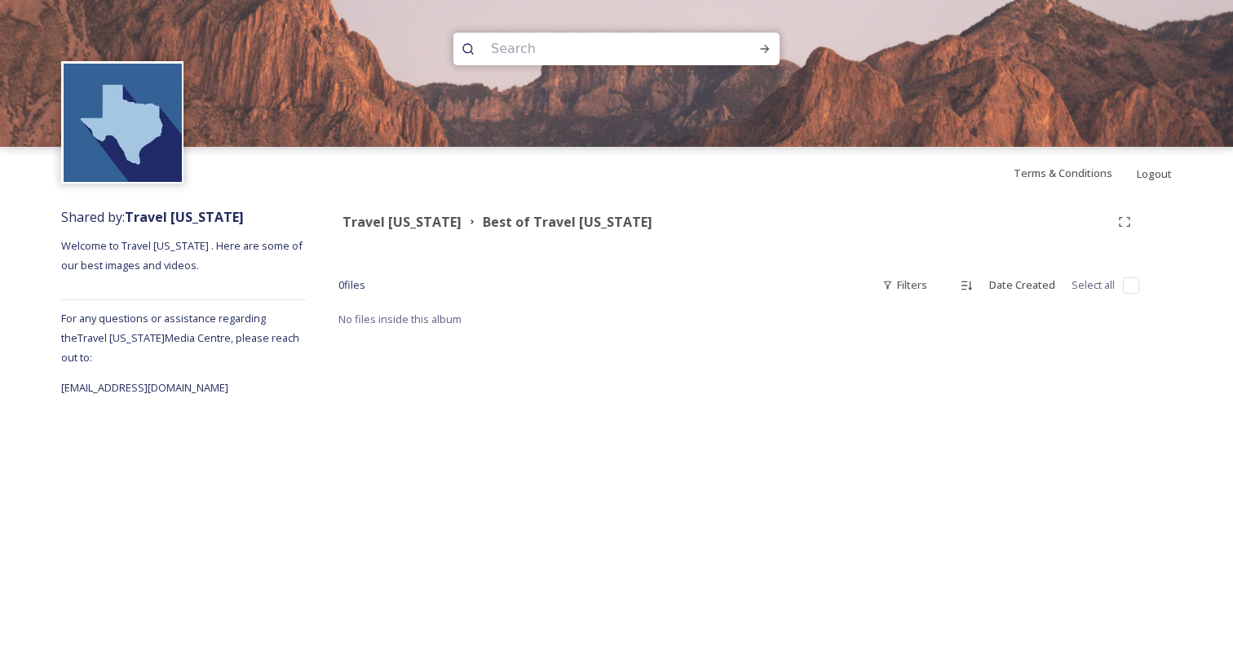
drag, startPoint x: 401, startPoint y: 221, endPoint x: 421, endPoint y: 226, distance: 20.2
click at [402, 222] on strong "Travel [US_STATE]" at bounding box center [402, 222] width 119 height 18
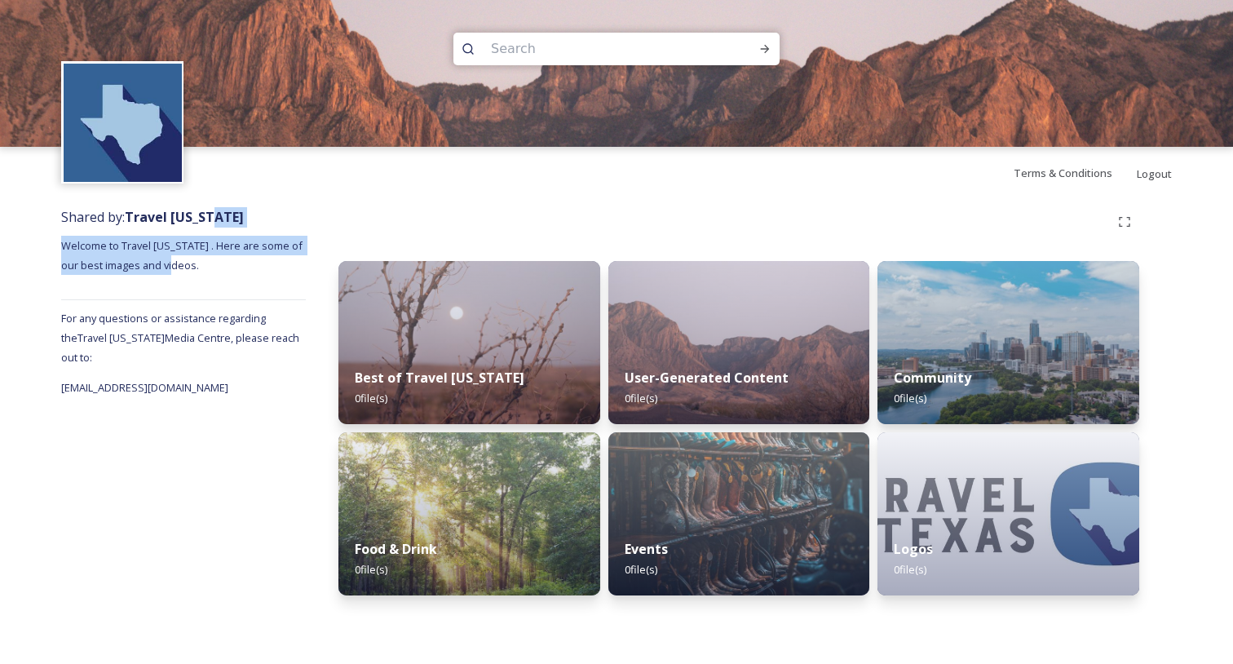
drag, startPoint x: 210, startPoint y: 222, endPoint x: 250, endPoint y: 265, distance: 59.4
click at [250, 265] on div "Shared by: Travel Texas Welcome to Travel Texas . Here are some of our best ima…" at bounding box center [183, 405] width 245 height 413
